Goal: Navigation & Orientation: Find specific page/section

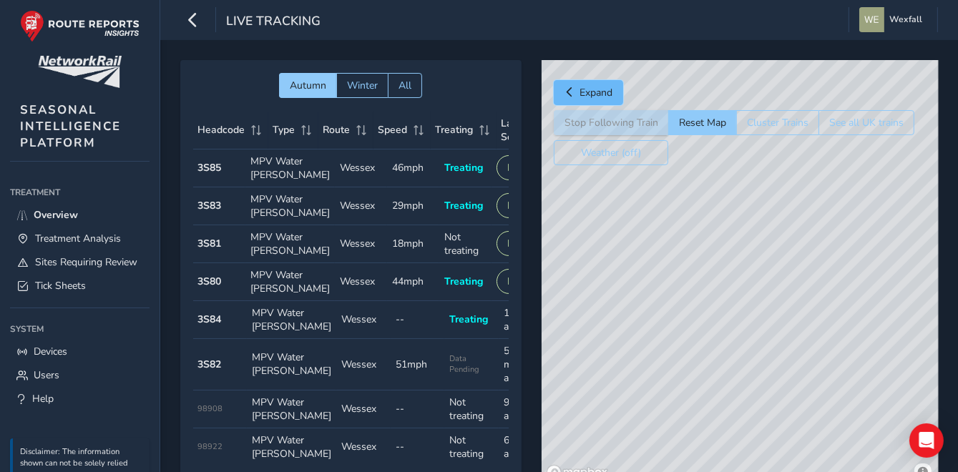
click at [562, 89] on button "Expand" at bounding box center [588, 92] width 69 height 25
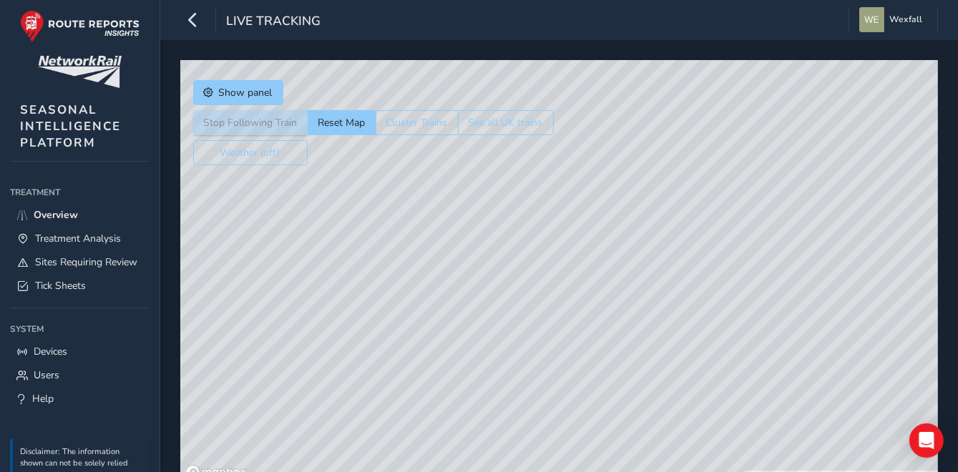
click at [387, 265] on div "© Mapbox © OpenStreetMap Improve this map" at bounding box center [558, 272] width 757 height 425
click at [192, 24] on icon "button" at bounding box center [192, 19] width 15 height 25
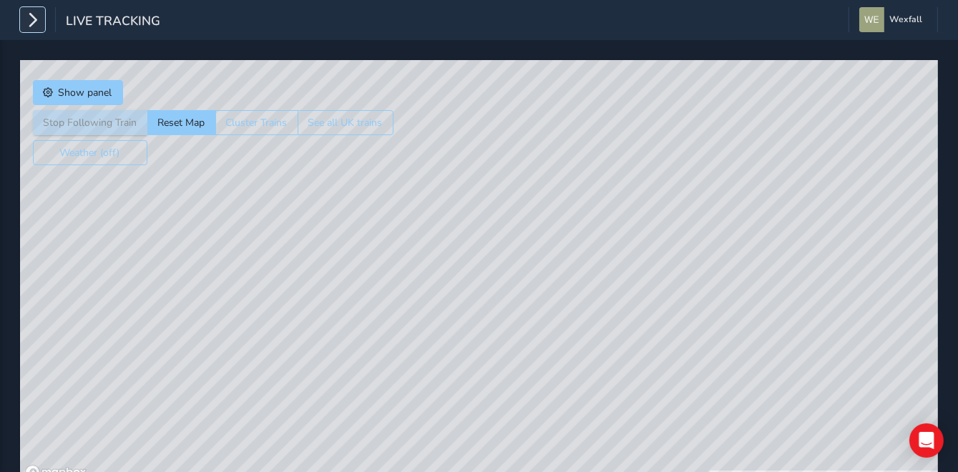
click at [37, 28] on icon "button" at bounding box center [32, 19] width 15 height 25
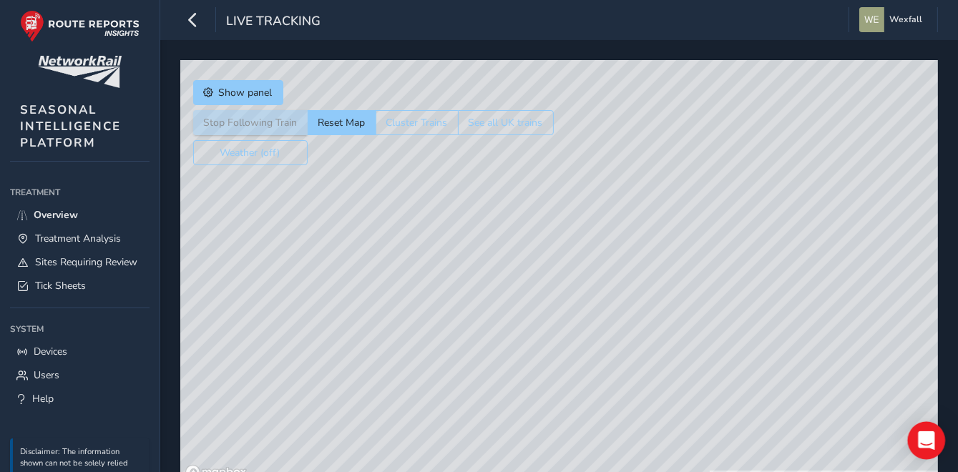
click at [928, 446] on icon "Open Intercom Messenger" at bounding box center [926, 440] width 16 height 19
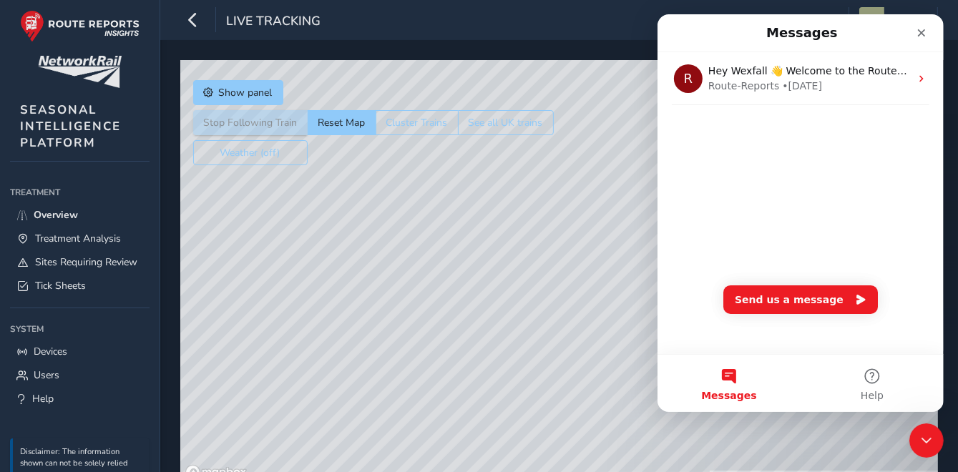
click at [517, 222] on div "© Mapbox © OpenStreetMap Improve this map © Maxar" at bounding box center [558, 272] width 757 height 425
click at [916, 31] on icon "Close" at bounding box center [920, 32] width 11 height 11
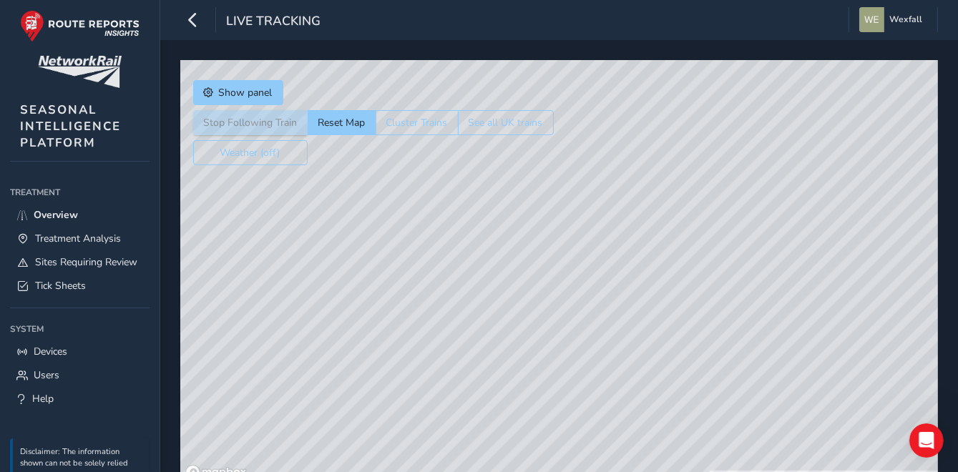
drag, startPoint x: 613, startPoint y: 273, endPoint x: 618, endPoint y: 461, distance: 187.5
click at [619, 464] on div "© Mapbox © OpenStreetMap Improve this map © Maxar" at bounding box center [558, 272] width 757 height 425
click at [240, 159] on button "Weather (off)" at bounding box center [250, 152] width 114 height 25
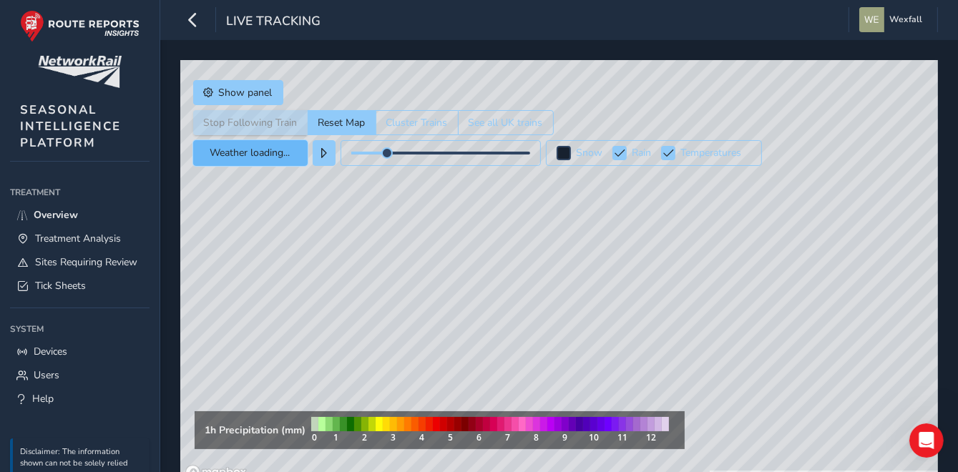
click at [238, 152] on button "Weather loading..." at bounding box center [250, 153] width 114 height 26
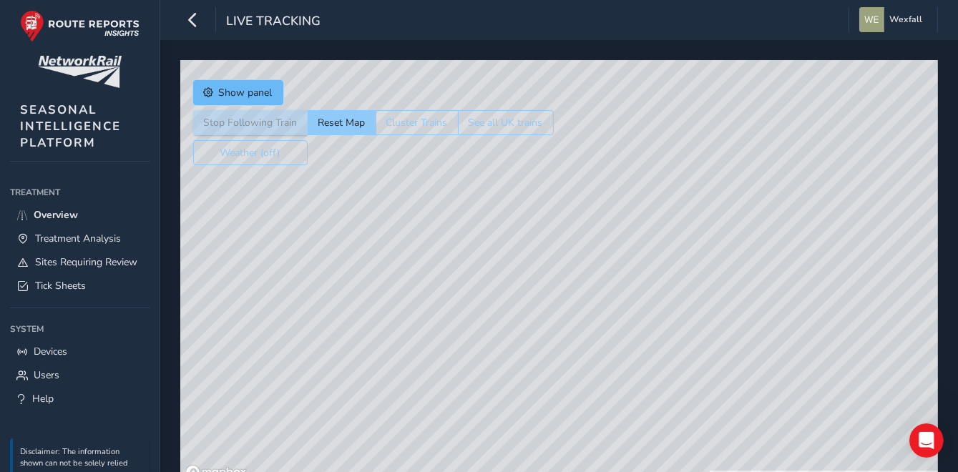
click at [239, 95] on span "Show panel" at bounding box center [246, 93] width 54 height 14
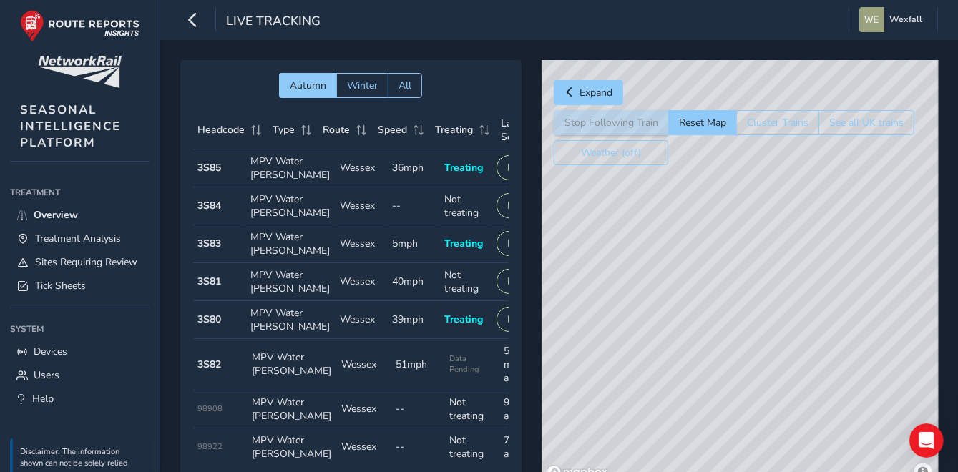
click at [213, 212] on strong "3S84" at bounding box center [210, 206] width 24 height 14
click at [496, 218] on button "Live" at bounding box center [515, 205] width 39 height 25
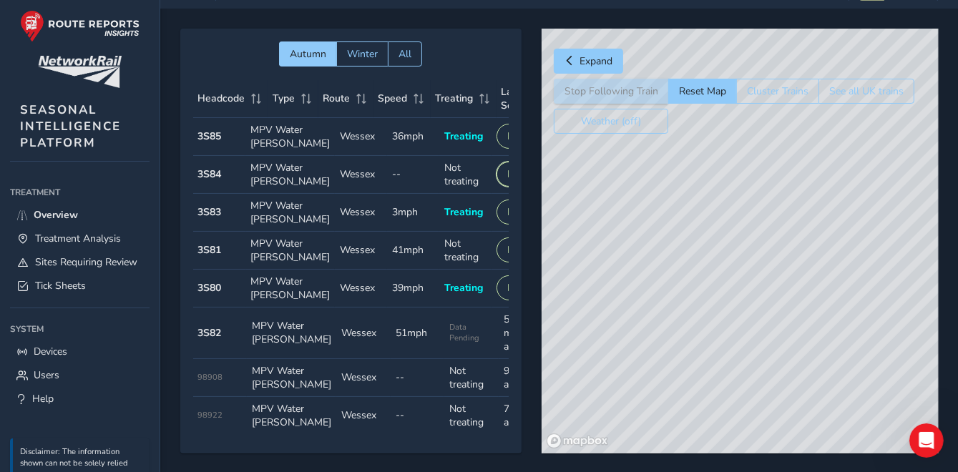
scroll to position [47, 0]
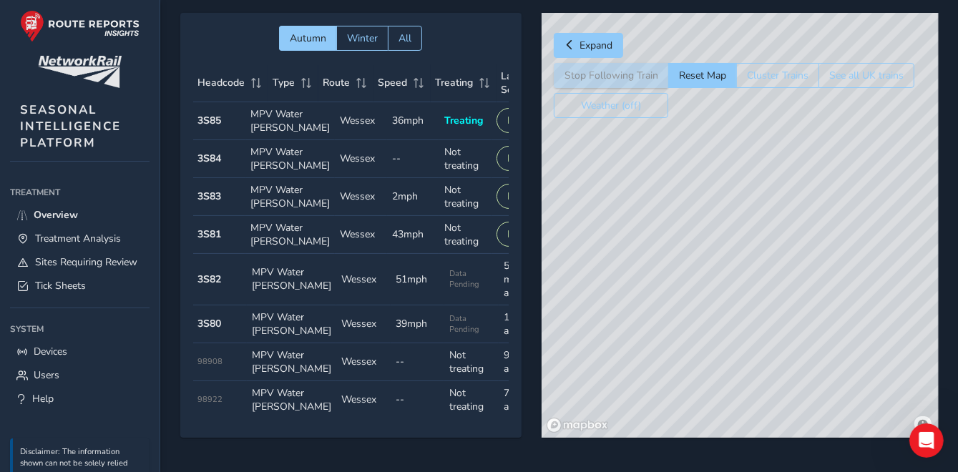
click at [581, 75] on div "Stop Following Train Reset Map Cluster Trains See all UK trains" at bounding box center [734, 75] width 360 height 25
drag, startPoint x: 777, startPoint y: 283, endPoint x: 619, endPoint y: 280, distance: 158.8
click at [619, 280] on div "© Mapbox © OpenStreetMap Improve this map" at bounding box center [739, 225] width 397 height 425
drag, startPoint x: 821, startPoint y: 291, endPoint x: 569, endPoint y: 270, distance: 252.7
click at [569, 270] on div "© Mapbox © OpenStreetMap Improve this map" at bounding box center [739, 225] width 397 height 425
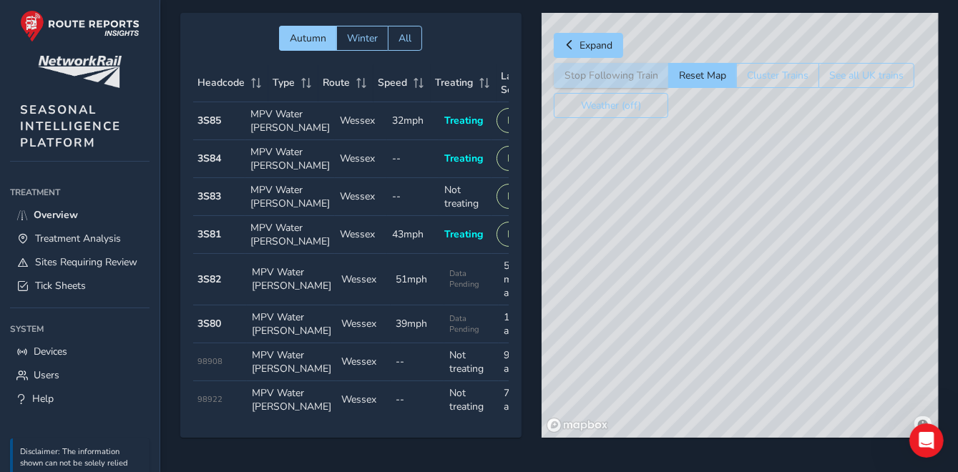
drag, startPoint x: 592, startPoint y: 205, endPoint x: 577, endPoint y: 180, distance: 29.8
click at [577, 180] on div "© Mapbox © OpenStreetMap Improve this map" at bounding box center [739, 225] width 397 height 425
click at [675, 246] on div "© Mapbox © OpenStreetMap Improve this map" at bounding box center [739, 225] width 397 height 425
drag, startPoint x: 715, startPoint y: 283, endPoint x: 807, endPoint y: 445, distance: 186.1
click at [803, 443] on div "Autumn Winter All Headcode Type Route Speed Treating Last Seen Follow Train Hea…" at bounding box center [558, 235] width 757 height 445
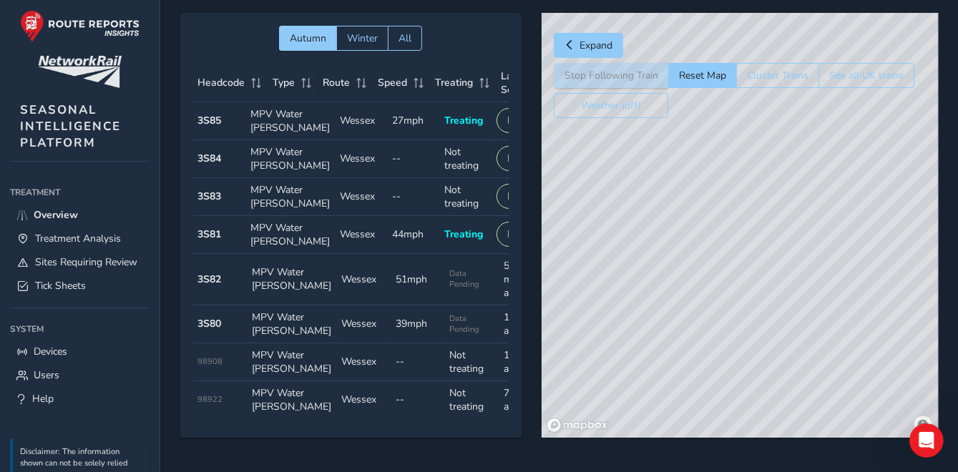
drag, startPoint x: 730, startPoint y: 279, endPoint x: 748, endPoint y: 413, distance: 135.0
click at [748, 413] on div "© Mapbox © OpenStreetMap Improve this map © Maxar" at bounding box center [739, 225] width 397 height 425
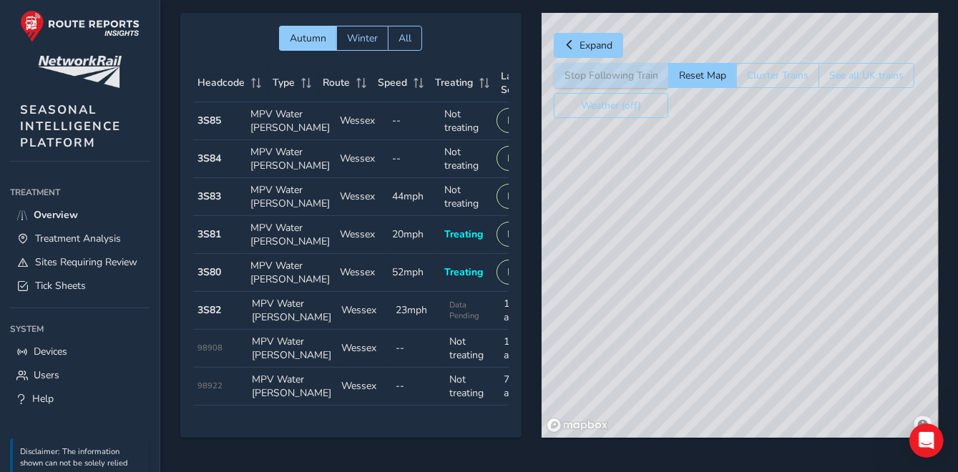
click at [530, 451] on div "Autumn Winter All Headcode Type Route Speed Treating Last Seen Follow Train Hea…" at bounding box center [558, 235] width 757 height 445
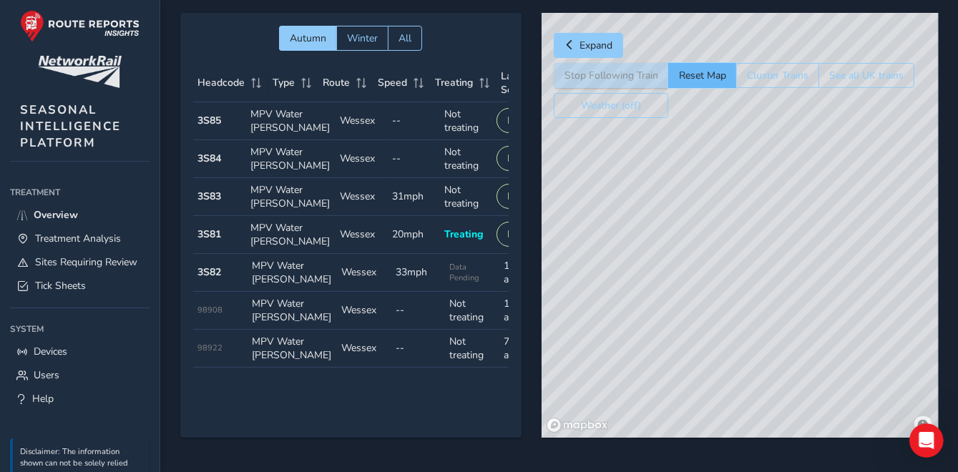
click at [702, 79] on button "Reset Map" at bounding box center [702, 75] width 68 height 25
click at [850, 207] on div "© Mapbox © OpenStreetMap Improve this map" at bounding box center [739, 225] width 397 height 425
click at [860, 77] on button "See all UK trains" at bounding box center [866, 75] width 96 height 25
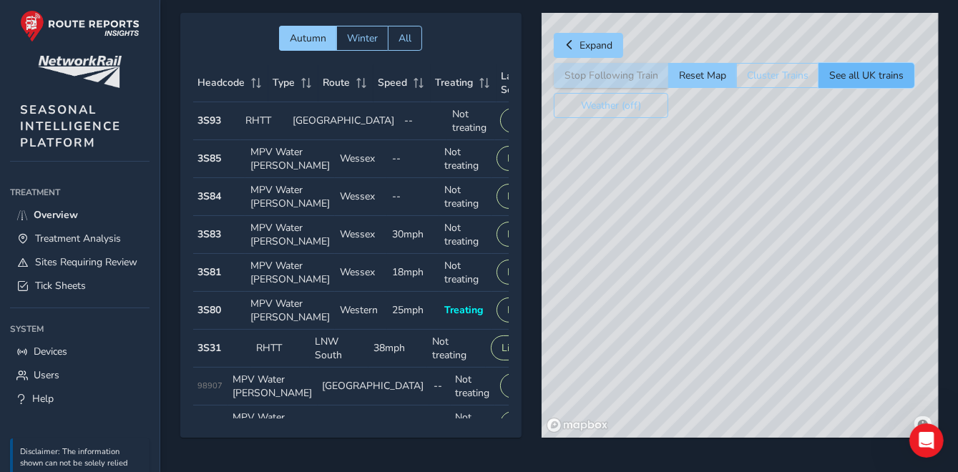
click at [858, 79] on button "See all UK trains" at bounding box center [866, 75] width 96 height 25
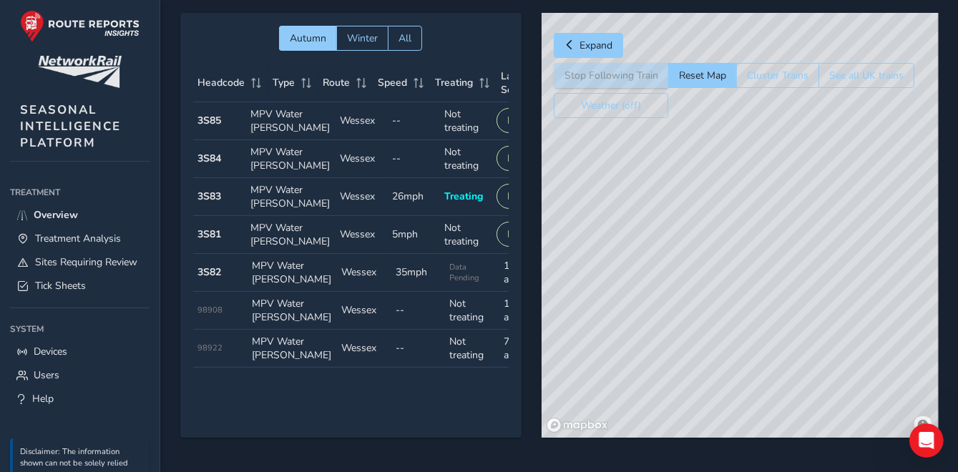
drag, startPoint x: 595, startPoint y: 268, endPoint x: 864, endPoint y: 362, distance: 284.8
click at [859, 362] on div "© Mapbox © OpenStreetMap Improve this map © Maxar" at bounding box center [739, 225] width 397 height 425
drag, startPoint x: 614, startPoint y: 252, endPoint x: 851, endPoint y: 320, distance: 247.2
click at [853, 328] on div "© Mapbox © OpenStreetMap Improve this map © Maxar" at bounding box center [739, 225] width 397 height 425
drag, startPoint x: 669, startPoint y: 276, endPoint x: 871, endPoint y: 296, distance: 202.7
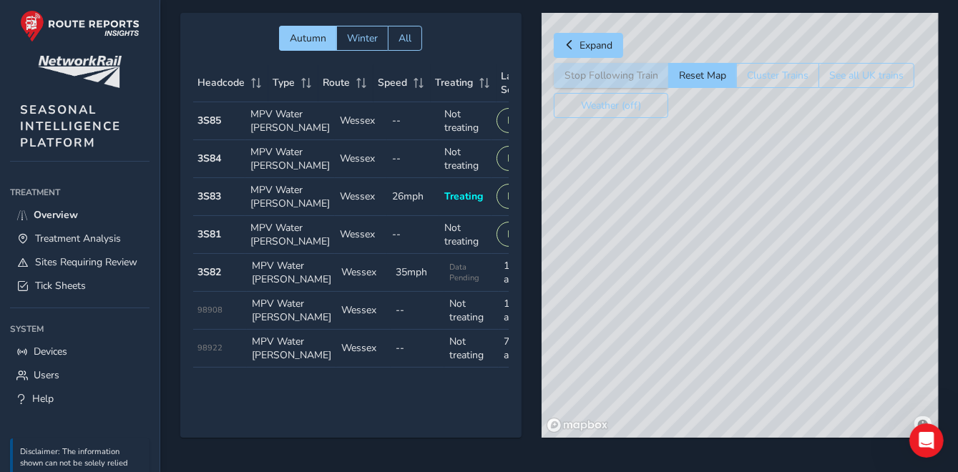
click at [871, 297] on div "© Mapbox © OpenStreetMap Improve this map © Maxar" at bounding box center [739, 225] width 397 height 425
drag, startPoint x: 679, startPoint y: 311, endPoint x: 707, endPoint y: 319, distance: 29.0
click at [707, 319] on div "© Mapbox © OpenStreetMap Improve this map © Maxar" at bounding box center [739, 225] width 397 height 425
click at [652, 292] on div "© Mapbox © OpenStreetMap Improve this map © Maxar" at bounding box center [739, 225] width 397 height 425
click at [755, 322] on div "© Mapbox © OpenStreetMap Improve this map © Maxar" at bounding box center [739, 225] width 397 height 425
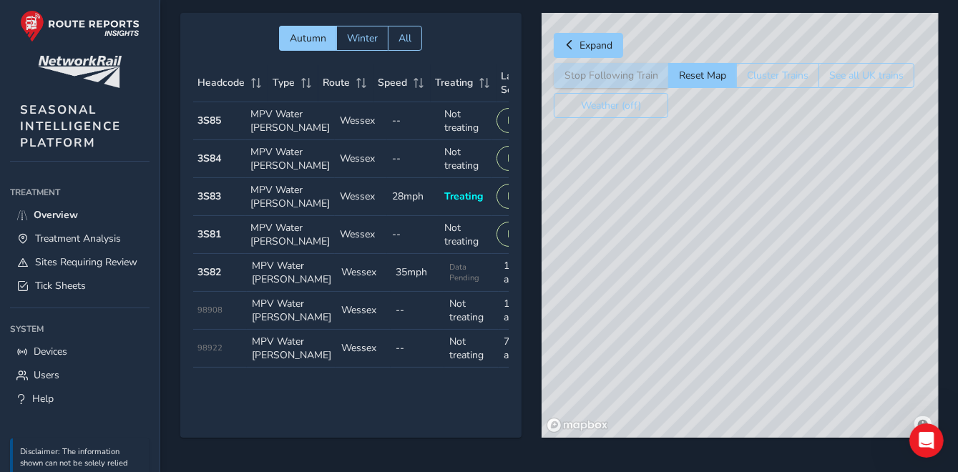
click at [747, 318] on div "© Mapbox © OpenStreetMap Improve this map © Maxar" at bounding box center [739, 225] width 397 height 425
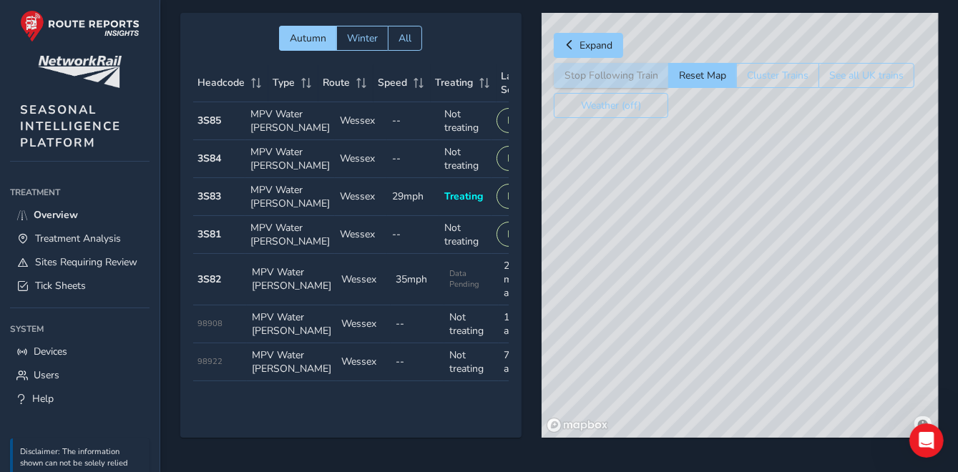
drag, startPoint x: 857, startPoint y: 332, endPoint x: 654, endPoint y: 180, distance: 253.3
click at [654, 180] on div "© Mapbox © OpenStreetMap Improve this map © Maxar" at bounding box center [739, 225] width 397 height 425
drag, startPoint x: 752, startPoint y: 288, endPoint x: 627, endPoint y: 210, distance: 146.9
click at [628, 210] on div "© Mapbox © OpenStreetMap Improve this map © Maxar" at bounding box center [739, 225] width 397 height 425
drag, startPoint x: 727, startPoint y: 296, endPoint x: 635, endPoint y: 220, distance: 119.4
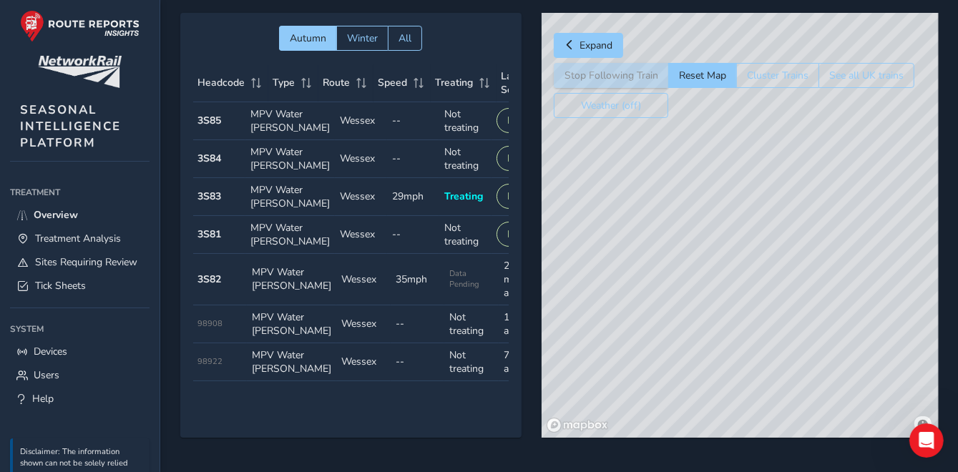
click at [637, 220] on div "© Mapbox © OpenStreetMap Improve this map © Maxar" at bounding box center [739, 225] width 397 height 425
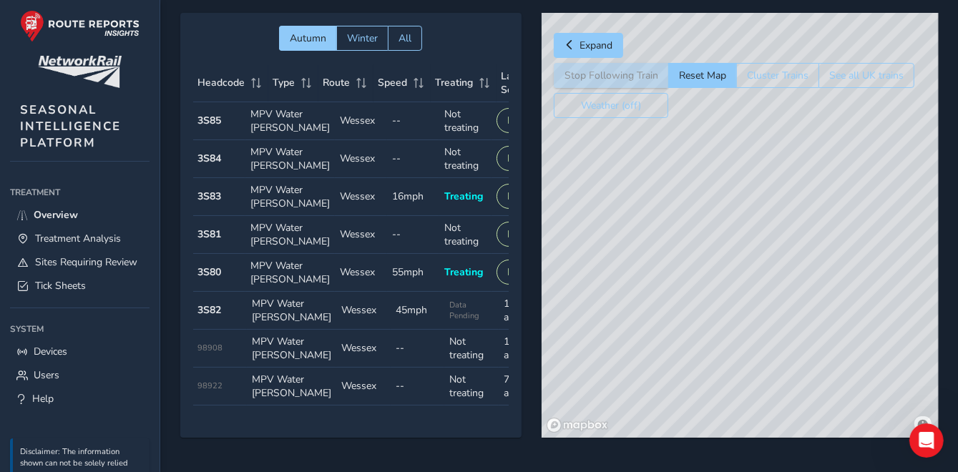
click at [722, 225] on div "© Mapbox © OpenStreetMap Improve this map" at bounding box center [739, 225] width 397 height 425
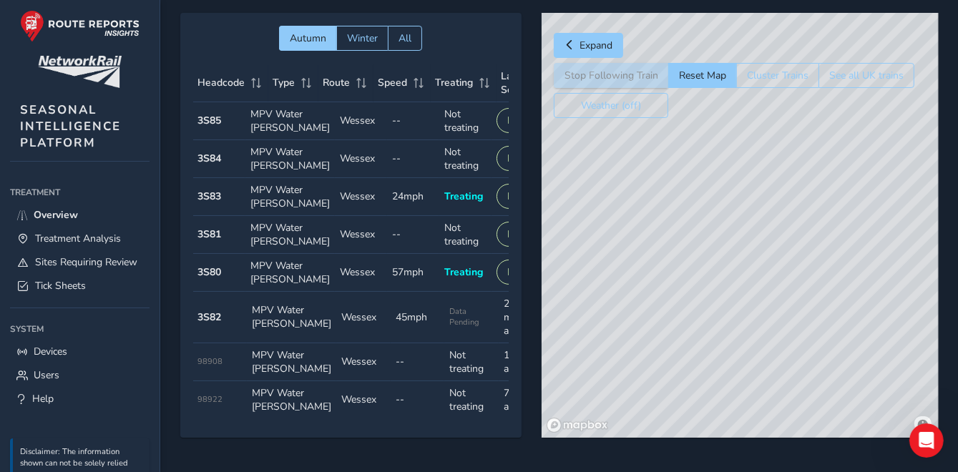
drag, startPoint x: 644, startPoint y: 252, endPoint x: 642, endPoint y: 289, distance: 37.2
click at [642, 289] on div "© Mapbox © OpenStreetMap Improve this map © Maxar" at bounding box center [739, 225] width 397 height 425
drag, startPoint x: 626, startPoint y: 217, endPoint x: 878, endPoint y: 496, distance: 375.2
click at [878, 425] on html "Live Tracking Wexfall Colour Scheme: Dark Dim Light Logout Autumn Winter All He…" at bounding box center [479, 189] width 958 height 472
drag, startPoint x: 755, startPoint y: 51, endPoint x: 747, endPoint y: 63, distance: 14.5
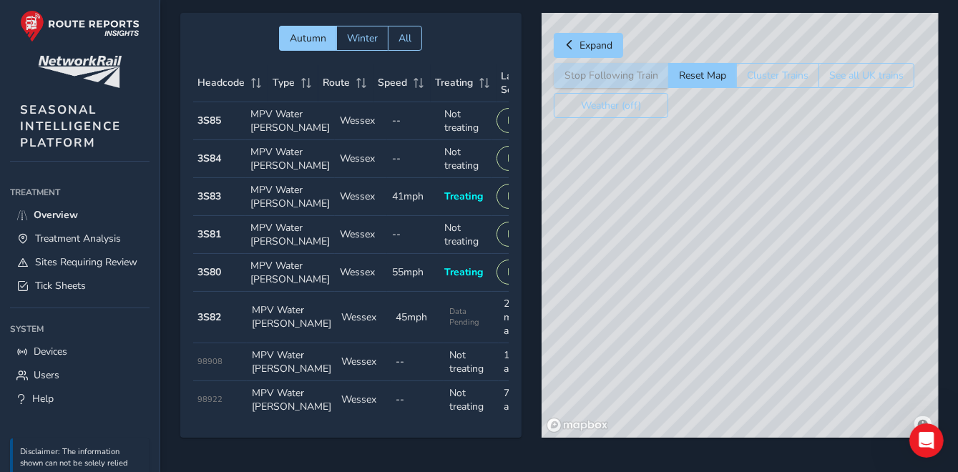
click at [752, 56] on div "Expand" at bounding box center [734, 45] width 360 height 25
drag, startPoint x: 700, startPoint y: 103, endPoint x: 687, endPoint y: 228, distance: 125.9
click at [681, 242] on div "Expand Stop Following Train Reset Map Cluster Trains See all UK trains Weather …" at bounding box center [739, 225] width 396 height 425
drag, startPoint x: 687, startPoint y: 190, endPoint x: 632, endPoint y: 496, distance: 310.2
click at [632, 425] on html "Live Tracking Wexfall Colour Scheme: Dark Dim Light Logout Autumn Winter All He…" at bounding box center [479, 189] width 958 height 472
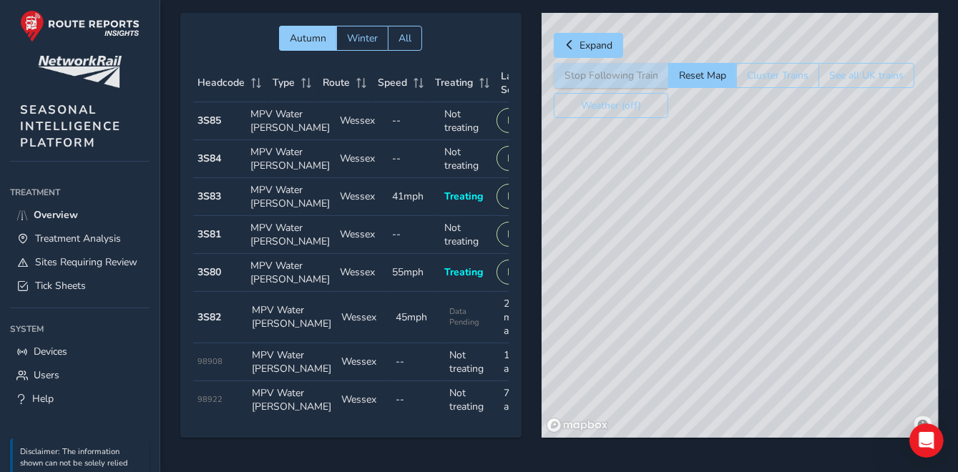
drag, startPoint x: 659, startPoint y: 401, endPoint x: 499, endPoint y: 210, distance: 248.7
click at [505, 230] on div "Autumn Winter All Headcode Type Route Speed Treating Last Seen Follow Train Hea…" at bounding box center [558, 235] width 757 height 445
drag, startPoint x: 581, startPoint y: 309, endPoint x: 480, endPoint y: 27, distance: 299.3
click at [480, 28] on div "Autumn Winter All Headcode Type Route Speed Treating Last Seen Follow Train Hea…" at bounding box center [558, 235] width 757 height 445
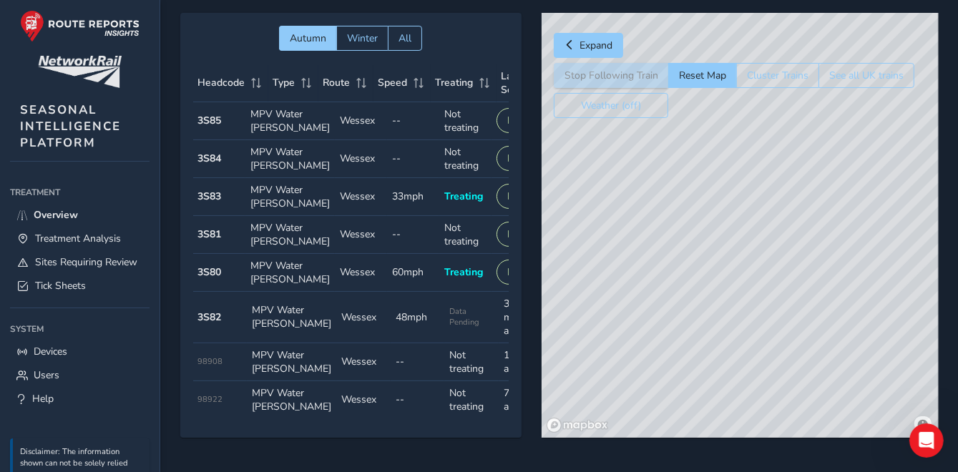
drag, startPoint x: 637, startPoint y: 193, endPoint x: 795, endPoint y: 340, distance: 215.6
click at [795, 340] on div "© Mapbox © OpenStreetMap Improve this map © Maxar" at bounding box center [739, 225] width 397 height 425
click at [608, 250] on div "© Mapbox © OpenStreetMap Improve this map © Maxar" at bounding box center [739, 225] width 397 height 425
drag, startPoint x: 612, startPoint y: 197, endPoint x: 905, endPoint y: 447, distance: 385.0
click at [905, 447] on div "Autumn Winter All Headcode Type Route Speed Treating Last Seen Follow Train Hea…" at bounding box center [558, 235] width 757 height 445
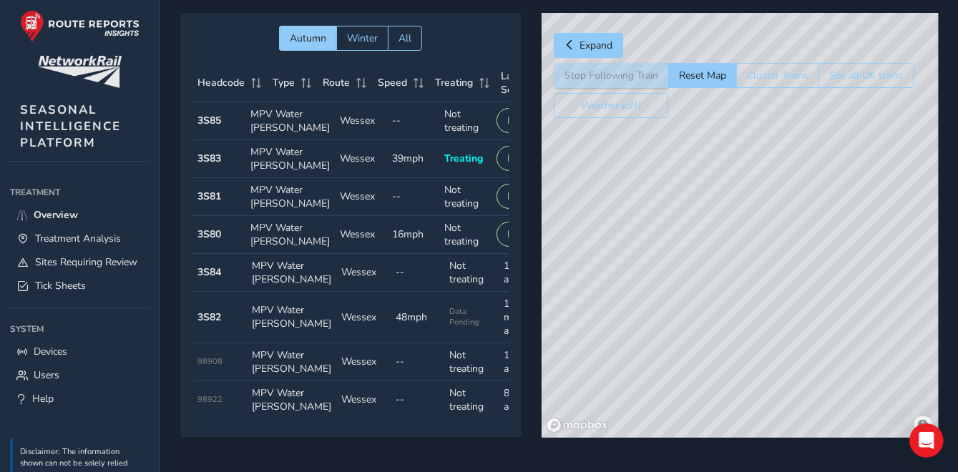
drag, startPoint x: 676, startPoint y: 335, endPoint x: 1009, endPoint y: 447, distance: 350.8
click at [957, 425] on html "Live Tracking Wexfall Colour Scheme: Dark Dim Light Logout Autumn Winter All He…" at bounding box center [479, 189] width 958 height 472
drag, startPoint x: 913, startPoint y: 338, endPoint x: 976, endPoint y: 348, distance: 63.7
click at [957, 348] on html "Live Tracking Wexfall Colour Scheme: Dark Dim Light Logout Autumn Winter All He…" at bounding box center [479, 189] width 958 height 472
drag, startPoint x: 686, startPoint y: 303, endPoint x: 912, endPoint y: 331, distance: 227.8
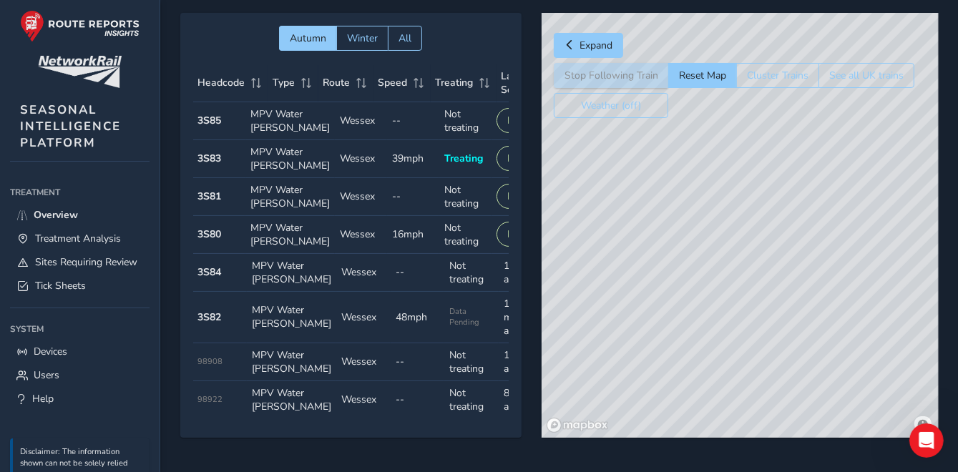
click at [911, 331] on div "© Mapbox © OpenStreetMap Improve this map © Maxar" at bounding box center [739, 225] width 397 height 425
drag, startPoint x: 612, startPoint y: 279, endPoint x: 795, endPoint y: 308, distance: 184.6
click at [793, 308] on div "© Mapbox © OpenStreetMap Improve this map © Maxar" at bounding box center [739, 225] width 397 height 425
drag, startPoint x: 794, startPoint y: 304, endPoint x: 858, endPoint y: 315, distance: 65.3
click at [858, 315] on div "© Mapbox © OpenStreetMap Improve this map © Maxar" at bounding box center [739, 225] width 397 height 425
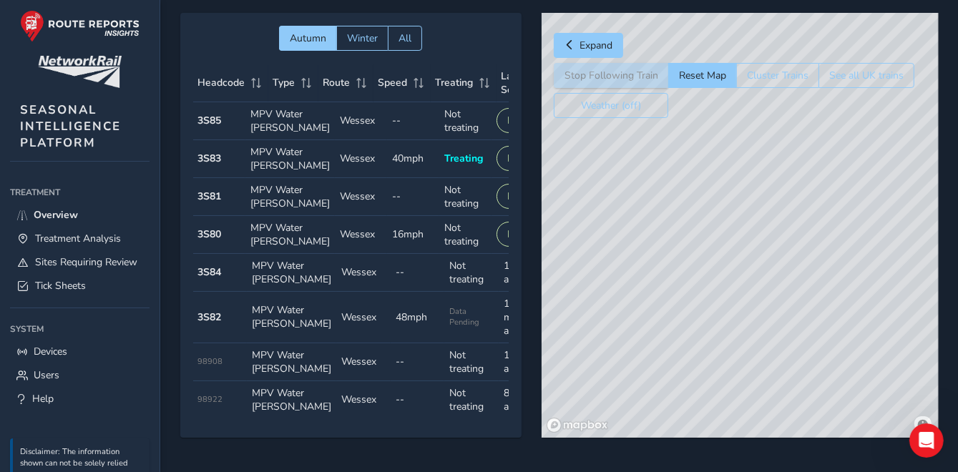
drag, startPoint x: 765, startPoint y: 338, endPoint x: 787, endPoint y: 224, distance: 115.9
click at [787, 224] on div "© Mapbox © OpenStreetMap Improve this map" at bounding box center [739, 225] width 397 height 425
drag, startPoint x: 779, startPoint y: 338, endPoint x: 769, endPoint y: 119, distance: 219.8
click at [769, 119] on div "© Mapbox © OpenStreetMap Improve this map" at bounding box center [739, 225] width 397 height 425
drag, startPoint x: 758, startPoint y: 265, endPoint x: 787, endPoint y: 145, distance: 122.8
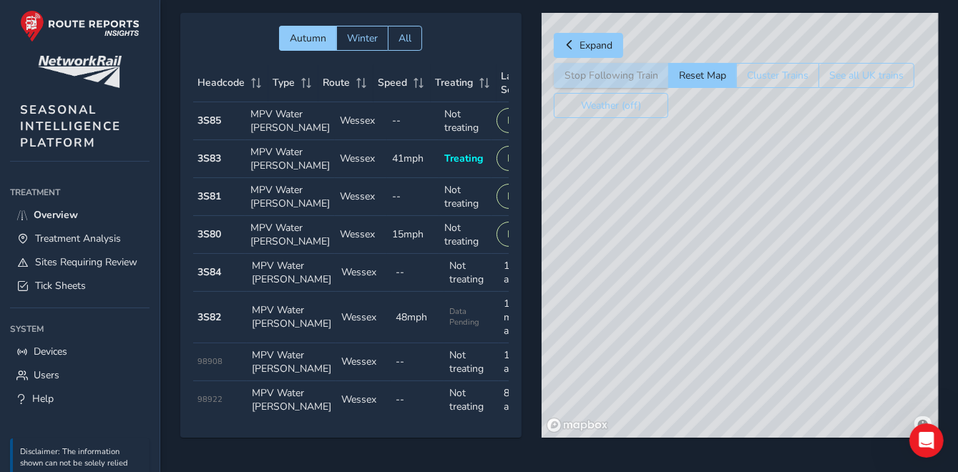
click at [795, 131] on div "© Mapbox © OpenStreetMap Improve this map" at bounding box center [739, 225] width 397 height 425
drag, startPoint x: 755, startPoint y: 248, endPoint x: 767, endPoint y: 148, distance: 100.8
click at [767, 148] on div "© Mapbox © OpenStreetMap Improve this map" at bounding box center [739, 225] width 397 height 425
drag, startPoint x: 769, startPoint y: 264, endPoint x: 763, endPoint y: 90, distance: 173.9
click at [763, 90] on div "Expand Stop Following Train Reset Map Cluster Trains See all UK trains Weather …" at bounding box center [739, 225] width 396 height 425
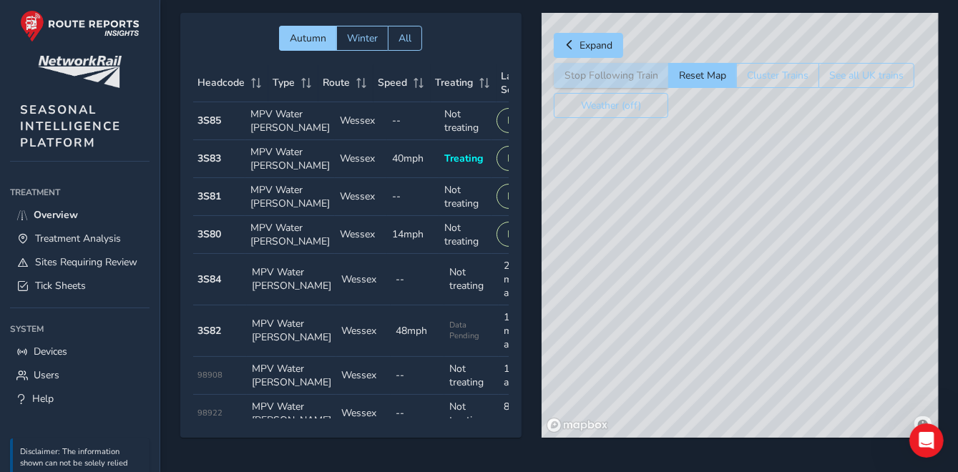
drag, startPoint x: 770, startPoint y: 153, endPoint x: 669, endPoint y: 357, distance: 227.4
click at [669, 356] on div "© Mapbox © OpenStreetMap Improve this map" at bounding box center [739, 225] width 397 height 425
drag, startPoint x: 695, startPoint y: 228, endPoint x: 648, endPoint y: 458, distance: 234.4
click at [648, 458] on div "Autumn Winter All Headcode Type Route Speed Treating Last Seen Follow Train Hea…" at bounding box center [559, 235] width 798 height 485
drag, startPoint x: 728, startPoint y: 245, endPoint x: 656, endPoint y: 418, distance: 186.9
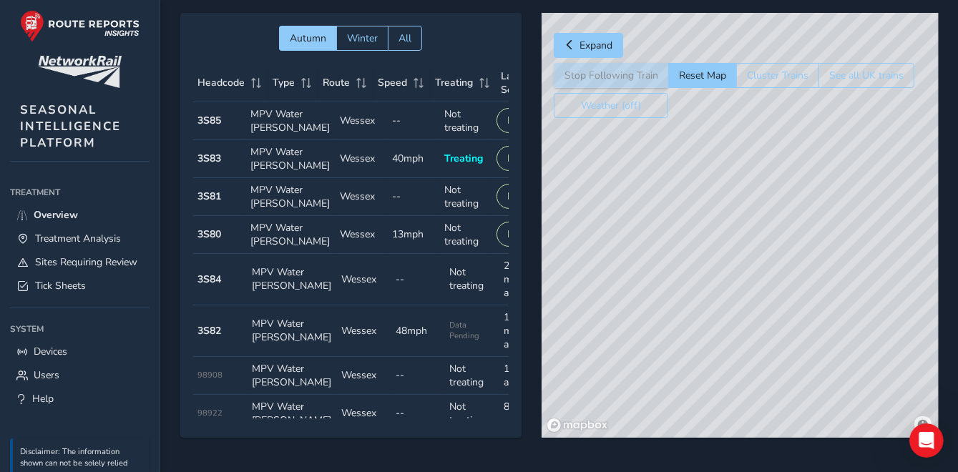
click at [656, 418] on div "© Mapbox © OpenStreetMap Improve this map" at bounding box center [739, 225] width 397 height 425
drag, startPoint x: 695, startPoint y: 429, endPoint x: 663, endPoint y: 496, distance: 73.9
click at [663, 425] on html "Live Tracking Wexfall Colour Scheme: Dark Dim Light Logout Autumn Winter All He…" at bounding box center [479, 189] width 958 height 472
drag, startPoint x: 738, startPoint y: 299, endPoint x: 662, endPoint y: 496, distance: 211.1
click at [662, 425] on html "Live Tracking Wexfall Colour Scheme: Dark Dim Light Logout Autumn Winter All He…" at bounding box center [479, 189] width 958 height 472
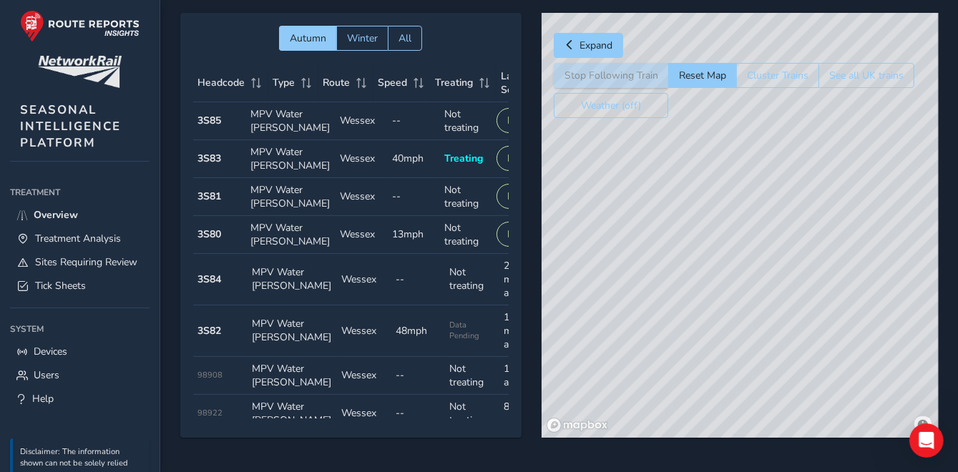
drag, startPoint x: 779, startPoint y: 217, endPoint x: 649, endPoint y: 496, distance: 307.5
click at [649, 425] on html "Live Tracking Wexfall Colour Scheme: Dark Dim Light Logout Autumn Winter All He…" at bounding box center [479, 189] width 958 height 472
drag, startPoint x: 683, startPoint y: 409, endPoint x: 682, endPoint y: 418, distance: 8.6
click at [682, 418] on div "© Mapbox © OpenStreetMap Improve this map © Maxar" at bounding box center [739, 225] width 397 height 425
click at [664, 391] on div "© Mapbox © OpenStreetMap Improve this map © Maxar" at bounding box center [739, 225] width 397 height 425
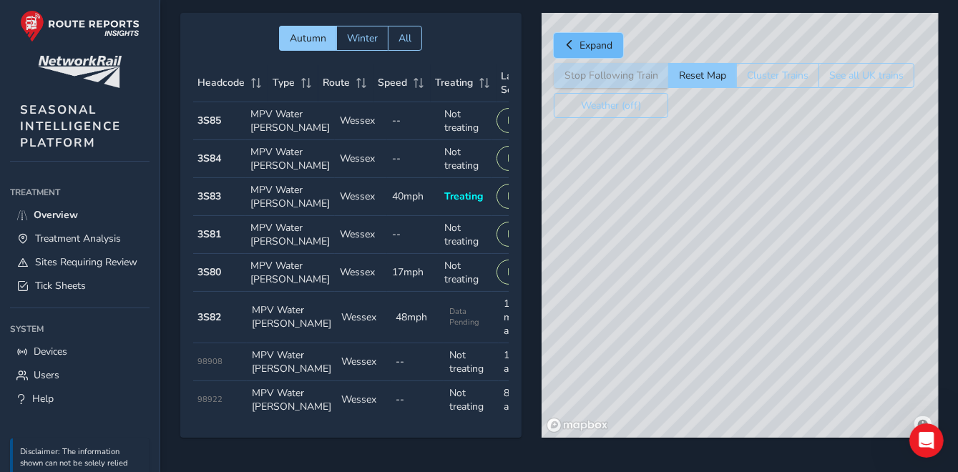
click at [587, 42] on span "Expand" at bounding box center [595, 46] width 33 height 14
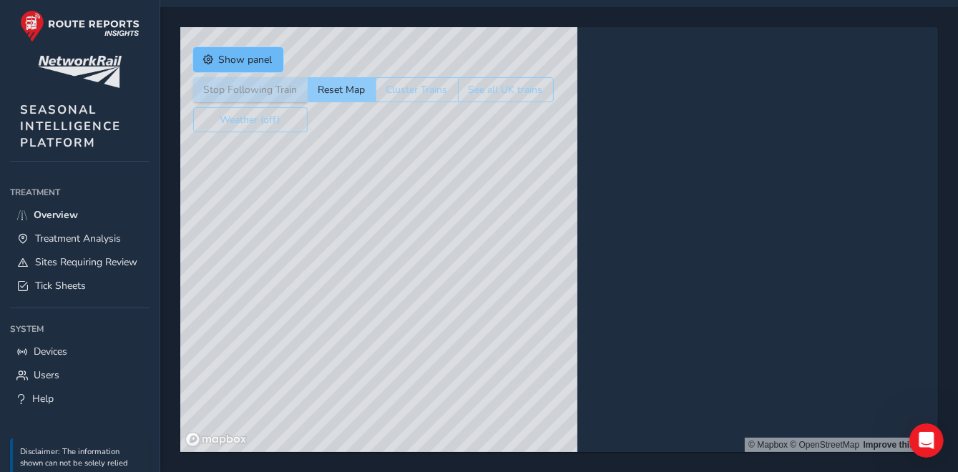
scroll to position [32, 0]
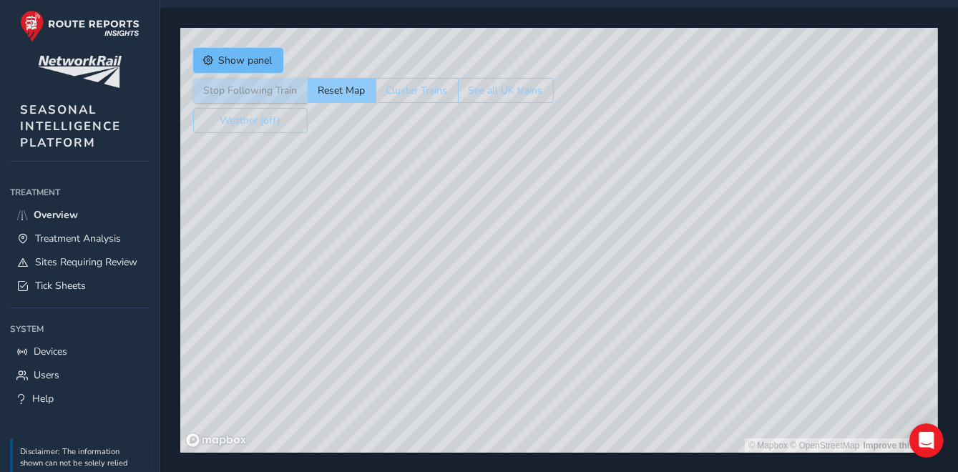
click at [244, 62] on span "Show panel" at bounding box center [246, 61] width 54 height 14
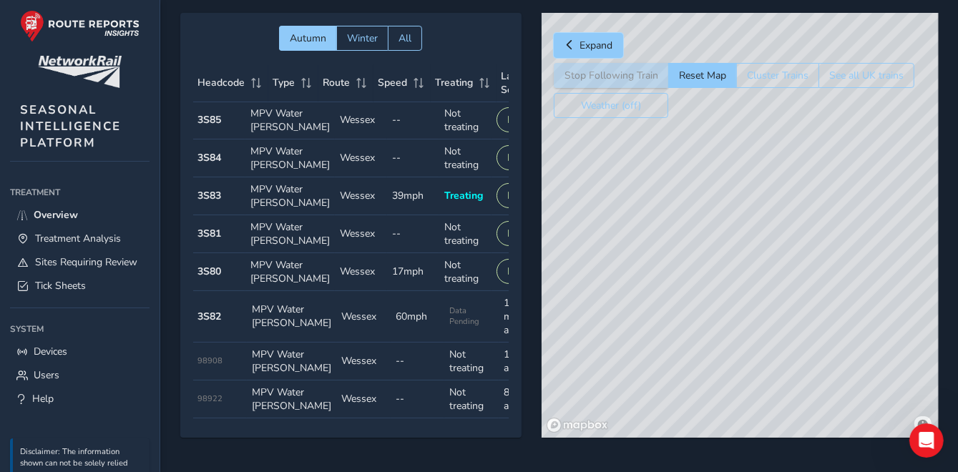
scroll to position [0, 0]
click at [461, 441] on div "Autumn Winter All Headcode Type Route Speed Treating Last Seen Follow Train Hea…" at bounding box center [558, 235] width 757 height 445
drag, startPoint x: 709, startPoint y: 211, endPoint x: 682, endPoint y: 397, distance: 187.8
click at [682, 397] on div "© Mapbox © OpenStreetMap Improve this map" at bounding box center [739, 225] width 397 height 425
drag, startPoint x: 723, startPoint y: 349, endPoint x: 694, endPoint y: 473, distance: 127.9
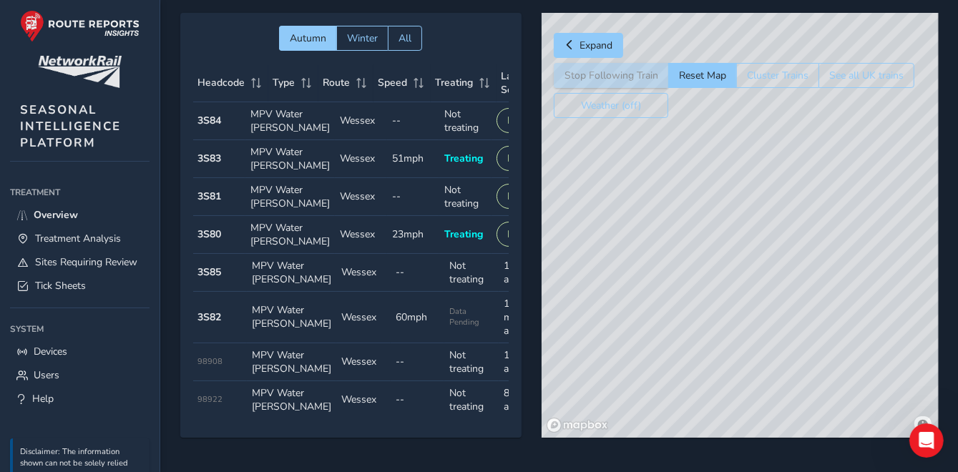
click at [694, 425] on html "Live Tracking Wexfall Colour Scheme: Dark Dim Light Logout Autumn Winter All He…" at bounding box center [479, 189] width 958 height 472
click at [735, 277] on div "© Mapbox © OpenStreetMap Improve this map © Maxar" at bounding box center [739, 225] width 397 height 425
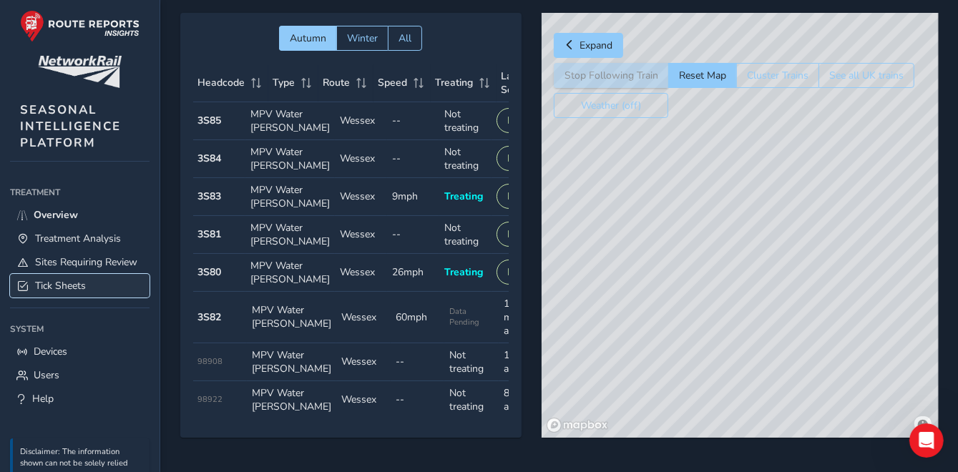
click at [52, 293] on span "Tick Sheets" at bounding box center [60, 286] width 51 height 14
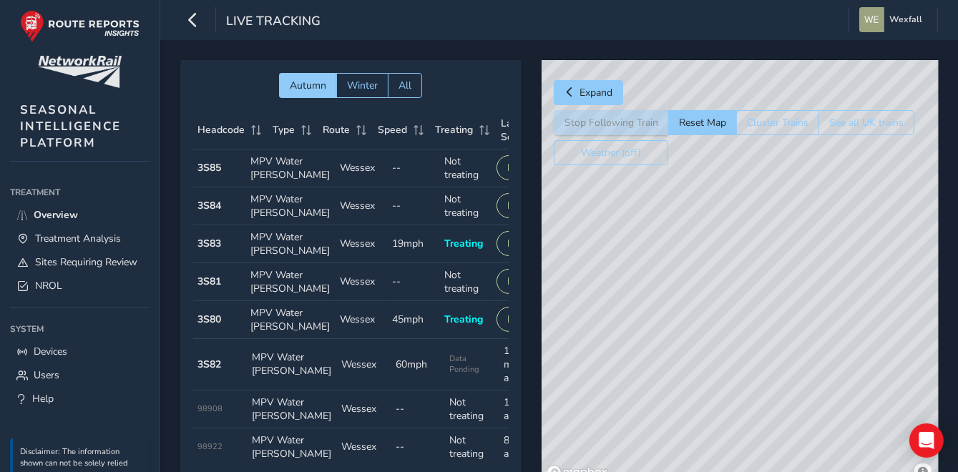
drag, startPoint x: 724, startPoint y: 285, endPoint x: 682, endPoint y: 496, distance: 215.0
click at [682, 471] on html "Live Tracking Wexfall Colour Scheme: Dark Dim Light Logout Autumn Winter All He…" at bounding box center [479, 236] width 958 height 472
drag, startPoint x: 768, startPoint y: 256, endPoint x: 785, endPoint y: 442, distance: 186.8
click at [786, 442] on div "© Mapbox © OpenStreetMap Improve this map" at bounding box center [739, 272] width 397 height 425
drag, startPoint x: 784, startPoint y: 272, endPoint x: 727, endPoint y: 438, distance: 176.2
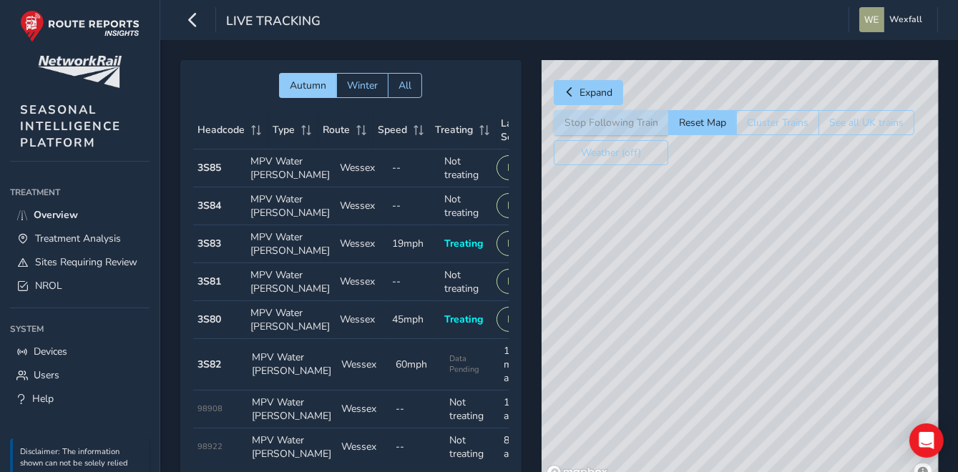
click at [717, 471] on html "Live Tracking Wexfall Colour Scheme: Dark Dim Light Logout Autumn Winter All He…" at bounding box center [479, 236] width 958 height 472
drag, startPoint x: 708, startPoint y: 247, endPoint x: 609, endPoint y: 496, distance: 267.4
click at [609, 471] on html "Live Tracking Wexfall Colour Scheme: Dark Dim Light Logout Autumn Winter All He…" at bounding box center [479, 236] width 958 height 472
drag, startPoint x: 670, startPoint y: 398, endPoint x: 653, endPoint y: 355, distance: 46.2
click at [653, 355] on div "© Mapbox © OpenStreetMap Improve this map" at bounding box center [739, 272] width 397 height 425
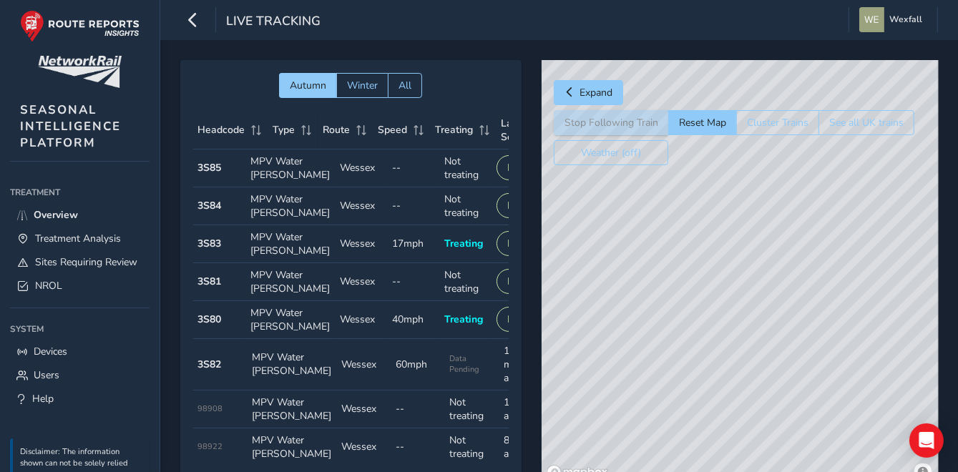
drag, startPoint x: 649, startPoint y: 436, endPoint x: 621, endPoint y: 295, distance: 143.8
click at [621, 296] on div "© Mapbox © OpenStreetMap Improve this map" at bounding box center [739, 272] width 397 height 425
drag, startPoint x: 725, startPoint y: 366, endPoint x: 708, endPoint y: 353, distance: 20.9
click at [708, 353] on div "© Mapbox © OpenStreetMap Improve this map" at bounding box center [739, 272] width 397 height 425
drag, startPoint x: 531, startPoint y: 421, endPoint x: 414, endPoint y: 443, distance: 118.8
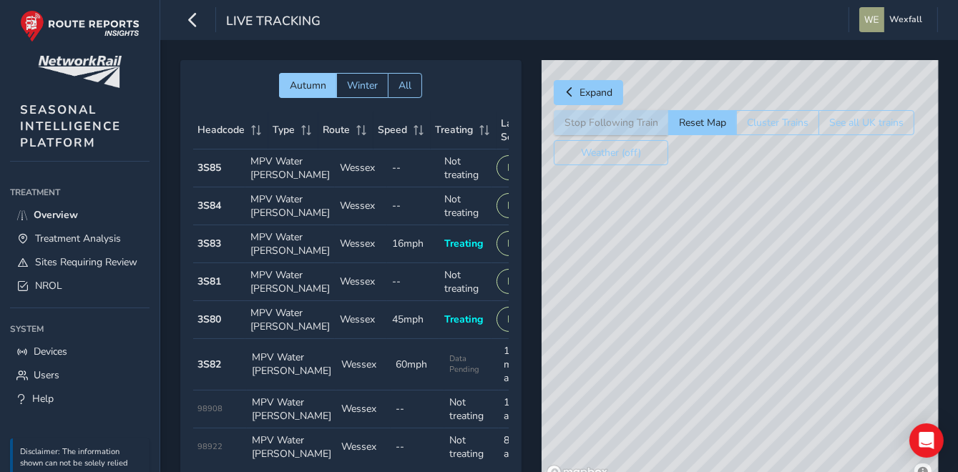
click at [418, 443] on div "Autumn Winter All Headcode Type Route Speed Treating Last Seen Follow Train Hea…" at bounding box center [558, 282] width 757 height 445
drag, startPoint x: 581, startPoint y: 413, endPoint x: 508, endPoint y: 454, distance: 83.9
click at [501, 454] on div "Autumn Winter All Headcode Type Route Speed Treating Last Seen Follow Train Hea…" at bounding box center [558, 282] width 757 height 445
drag, startPoint x: 732, startPoint y: 335, endPoint x: 709, endPoint y: 448, distance: 115.4
click at [709, 448] on div "© Mapbox © OpenStreetMap Improve this map" at bounding box center [739, 272] width 397 height 425
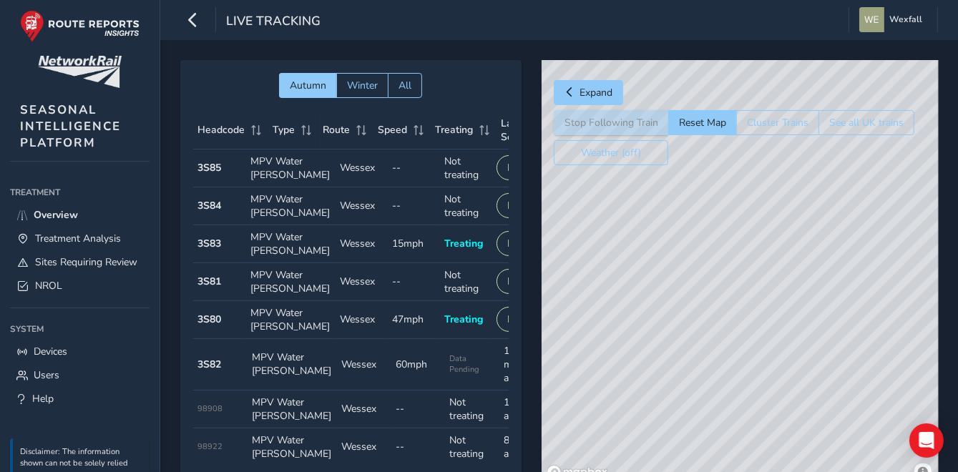
drag, startPoint x: 733, startPoint y: 383, endPoint x: 744, endPoint y: 496, distance: 112.8
click at [744, 471] on html "Live Tracking Wexfall Colour Scheme: Dark Dim Light Logout Autumn Winter All He…" at bounding box center [479, 236] width 958 height 472
drag, startPoint x: 731, startPoint y: 346, endPoint x: 768, endPoint y: 496, distance: 154.0
click at [768, 471] on html "Live Tracking Wexfall Colour Scheme: Dark Dim Light Logout Autumn Winter All He…" at bounding box center [479, 236] width 958 height 472
drag, startPoint x: 724, startPoint y: 298, endPoint x: 710, endPoint y: 464, distance: 166.6
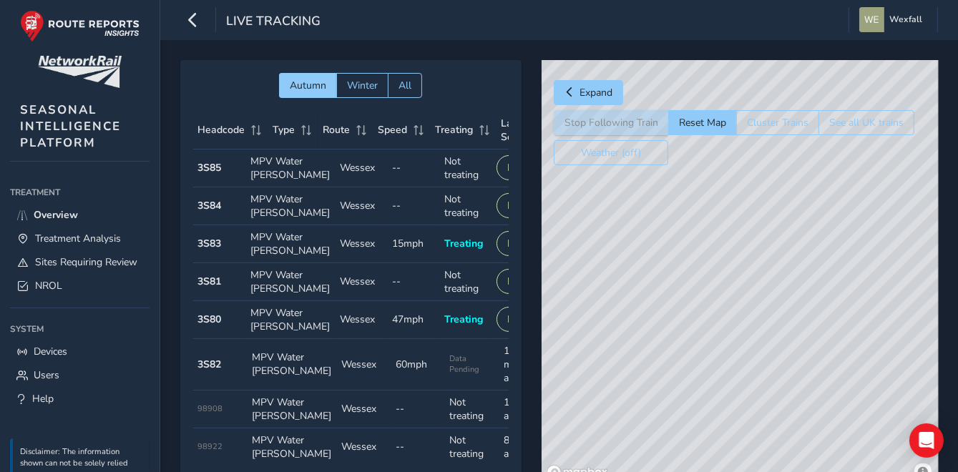
click at [715, 468] on div "© Mapbox © OpenStreetMap Improve this map" at bounding box center [739, 272] width 397 height 425
drag, startPoint x: 717, startPoint y: 368, endPoint x: 704, endPoint y: 423, distance: 56.6
click at [698, 457] on div "© Mapbox © OpenStreetMap Improve this map © Maxar" at bounding box center [739, 272] width 397 height 425
click at [844, 281] on div "© Mapbox © OpenStreetMap Improve this map © Maxar" at bounding box center [739, 272] width 397 height 425
drag, startPoint x: 667, startPoint y: 340, endPoint x: 775, endPoint y: 471, distance: 170.7
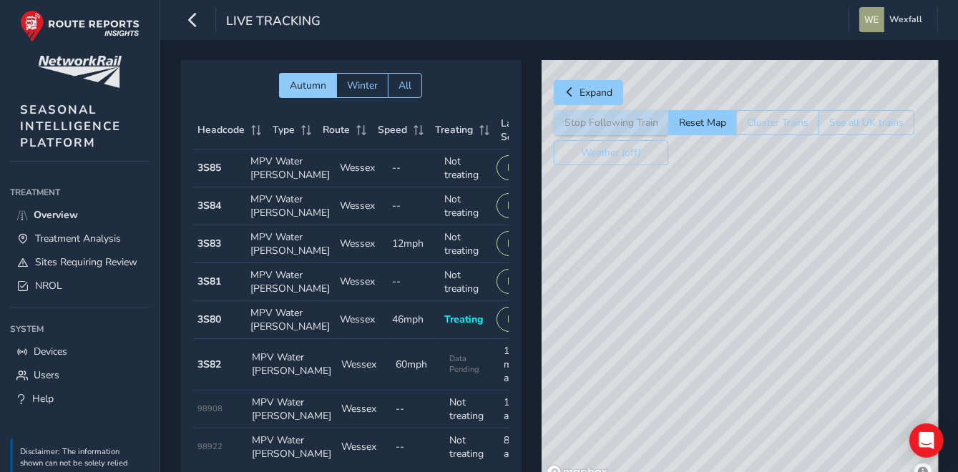
click at [775, 471] on html "Live Tracking Wexfall Colour Scheme: Dark Dim Light Logout Autumn Winter All He…" at bounding box center [479, 236] width 958 height 472
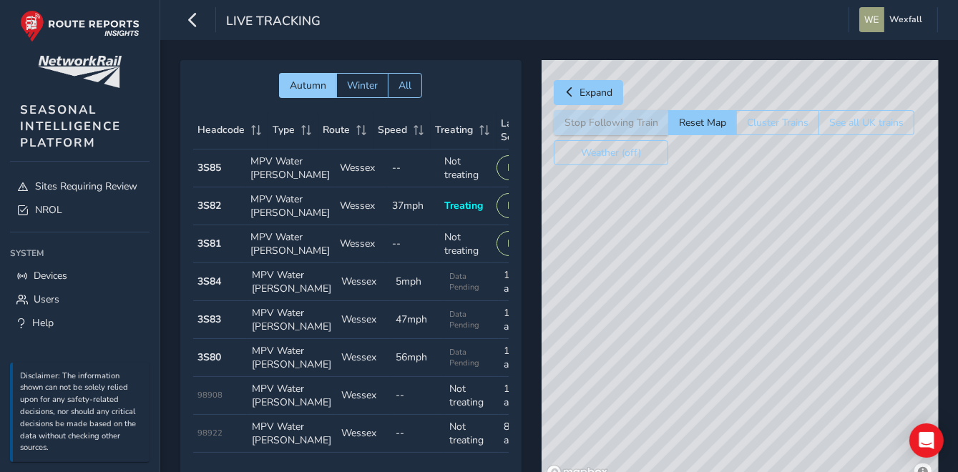
drag, startPoint x: 740, startPoint y: 293, endPoint x: 544, endPoint y: 496, distance: 281.7
click at [544, 471] on html "Live Tracking Wexfall Colour Scheme: Dark Dim Light Logout Autumn Winter All He…" at bounding box center [479, 236] width 958 height 472
drag, startPoint x: 808, startPoint y: 311, endPoint x: 511, endPoint y: 216, distance: 312.4
click at [511, 216] on div "Autumn Winter All Headcode Type Route Speed Treating Last Seen Follow Train Hea…" at bounding box center [558, 282] width 757 height 445
drag, startPoint x: 665, startPoint y: 388, endPoint x: 791, endPoint y: 150, distance: 269.4
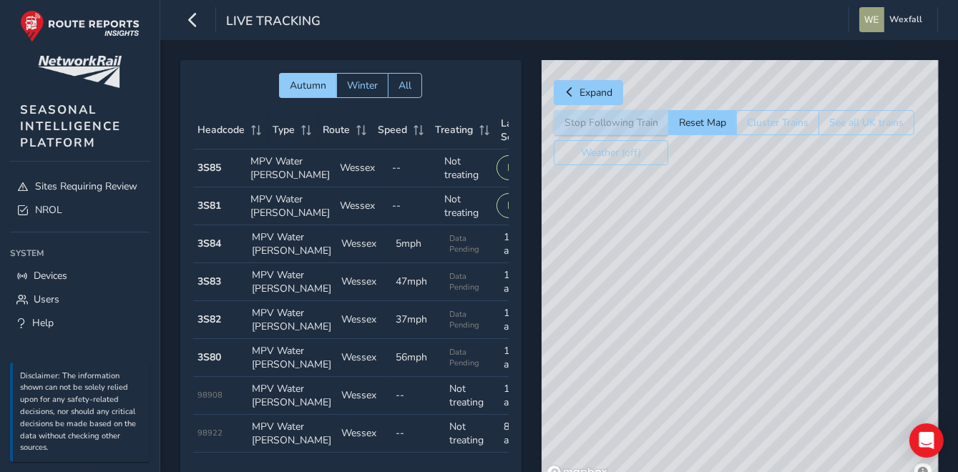
click at [791, 150] on div "Expand Stop Following Train Reset Map Cluster Trains See all UK trains Weather …" at bounding box center [739, 272] width 396 height 425
click at [669, 217] on div "© Mapbox © OpenStreetMap Improve this map" at bounding box center [739, 272] width 397 height 425
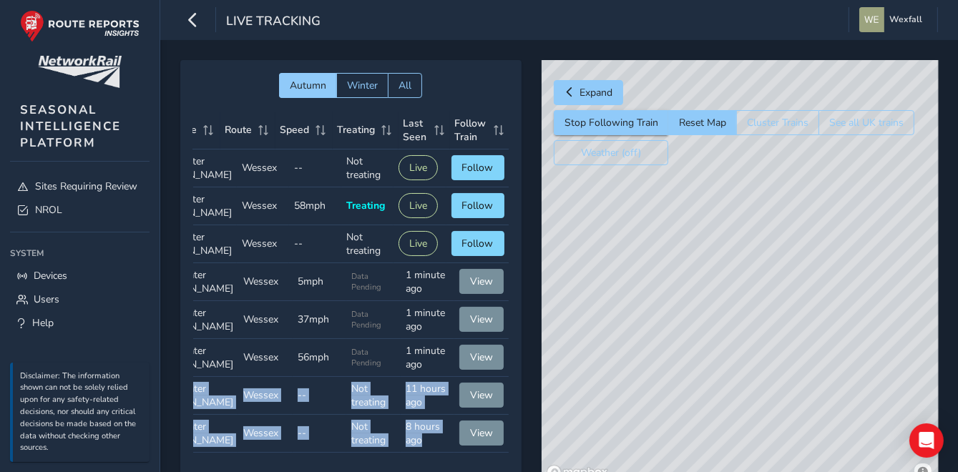
scroll to position [104, 102]
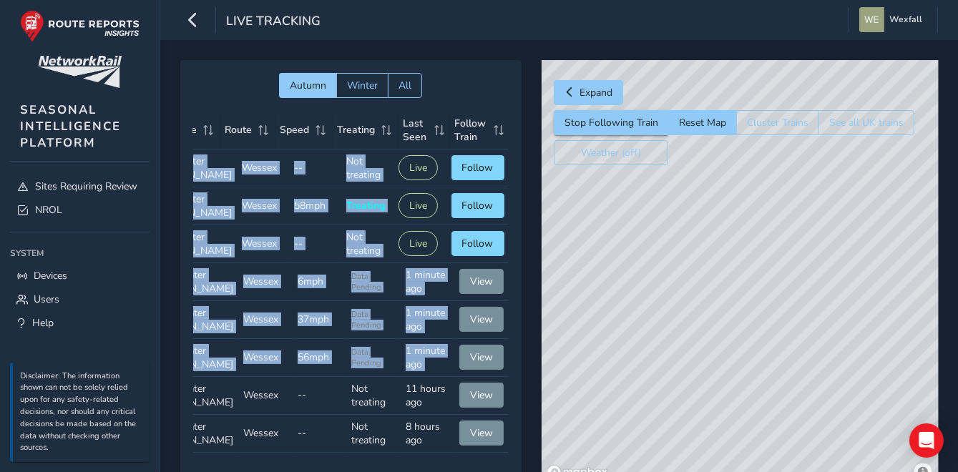
drag, startPoint x: 497, startPoint y: 454, endPoint x: 353, endPoint y: 461, distance: 144.7
click at [353, 453] on div "Headcode Type Route Speed Treating Last Seen Follow Train Headcode 3S85 Type MP…" at bounding box center [351, 282] width 316 height 341
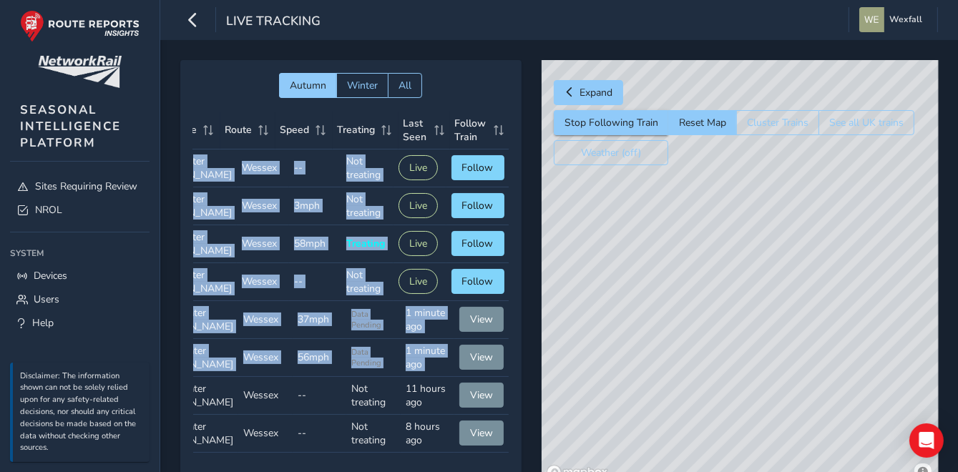
scroll to position [104, 0]
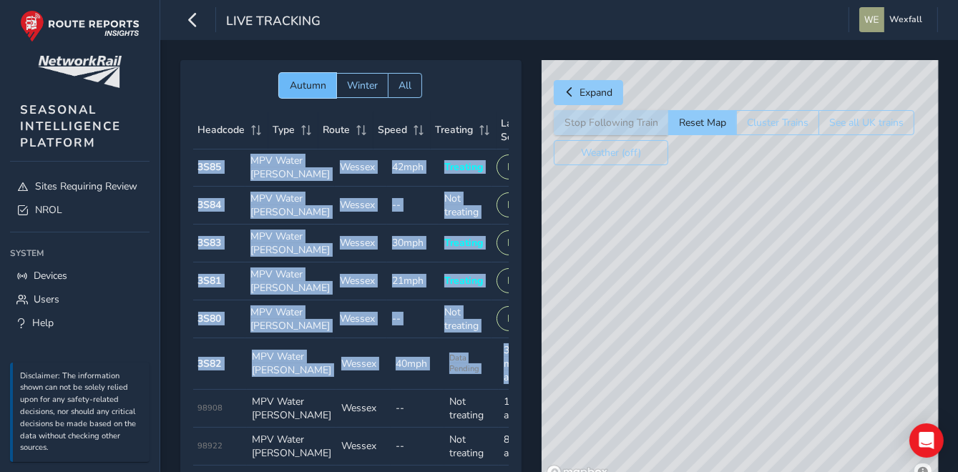
click at [296, 85] on span "Autumn" at bounding box center [308, 86] width 36 height 14
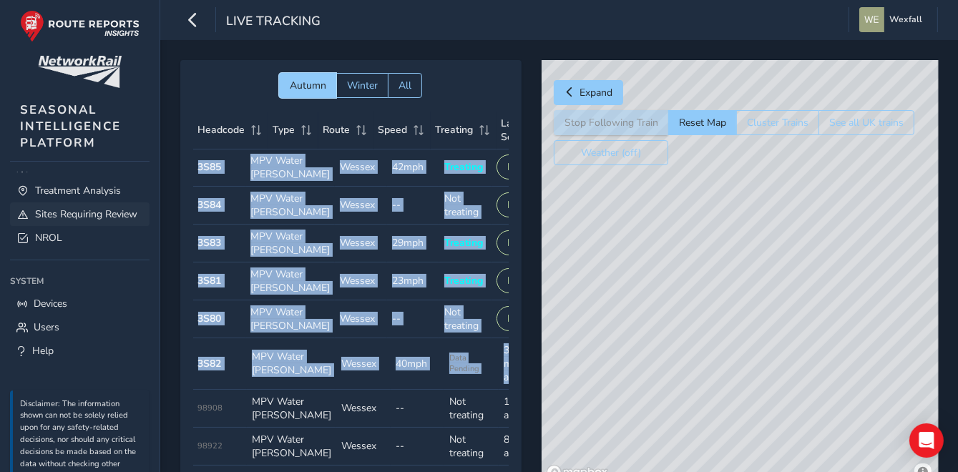
scroll to position [0, 0]
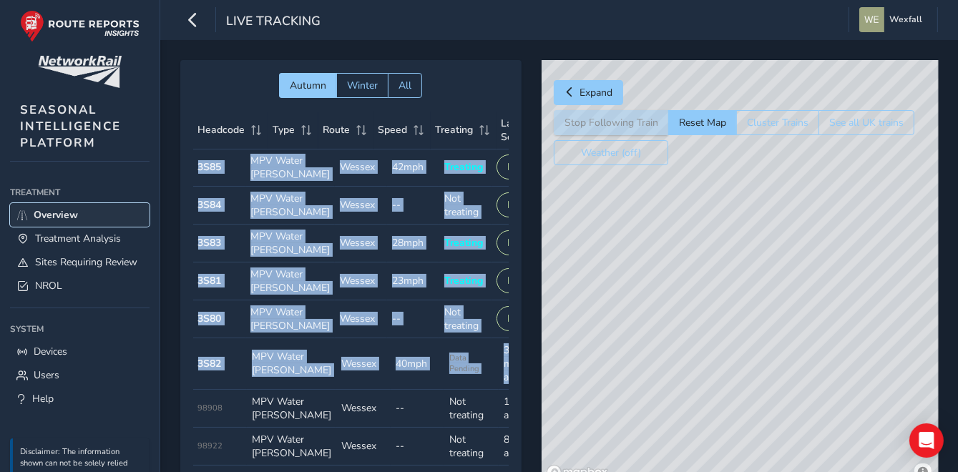
click at [71, 221] on span "Overview" at bounding box center [56, 215] width 44 height 14
click at [70, 221] on span "Overview" at bounding box center [56, 215] width 44 height 14
drag, startPoint x: 626, startPoint y: 333, endPoint x: 818, endPoint y: 438, distance: 218.3
click at [818, 438] on div "© Mapbox © OpenStreetMap Improve this map" at bounding box center [739, 272] width 397 height 425
drag, startPoint x: 776, startPoint y: 391, endPoint x: 780, endPoint y: 192, distance: 198.2
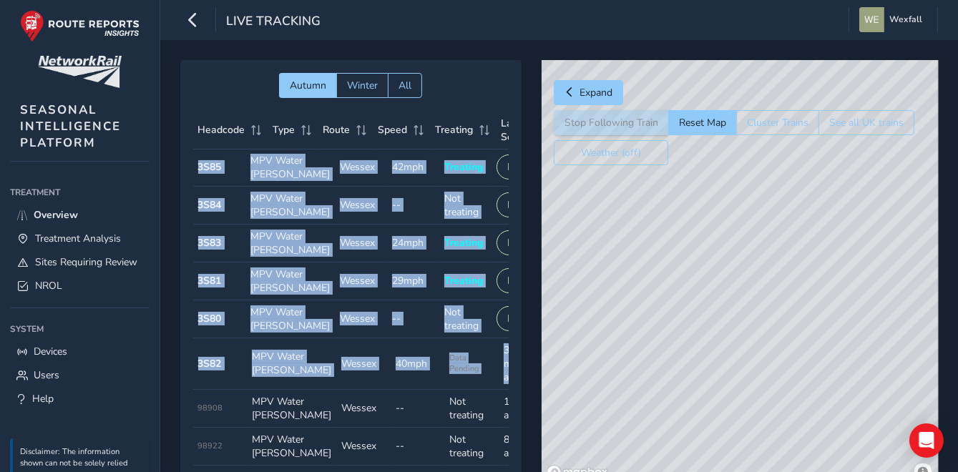
click at [780, 193] on div "© Mapbox © OpenStreetMap Improve this map" at bounding box center [739, 272] width 397 height 425
click at [589, 94] on span "Expand" at bounding box center [595, 93] width 33 height 14
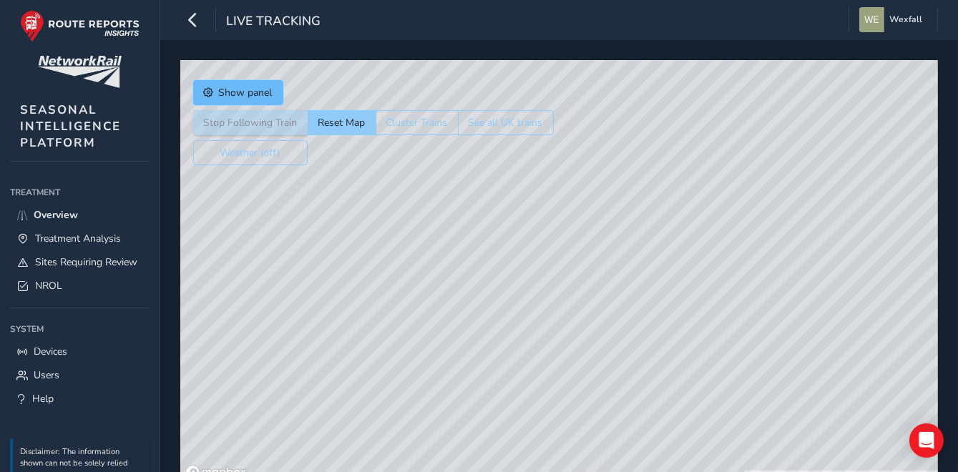
click at [243, 100] on button "Show panel" at bounding box center [238, 92] width 90 height 25
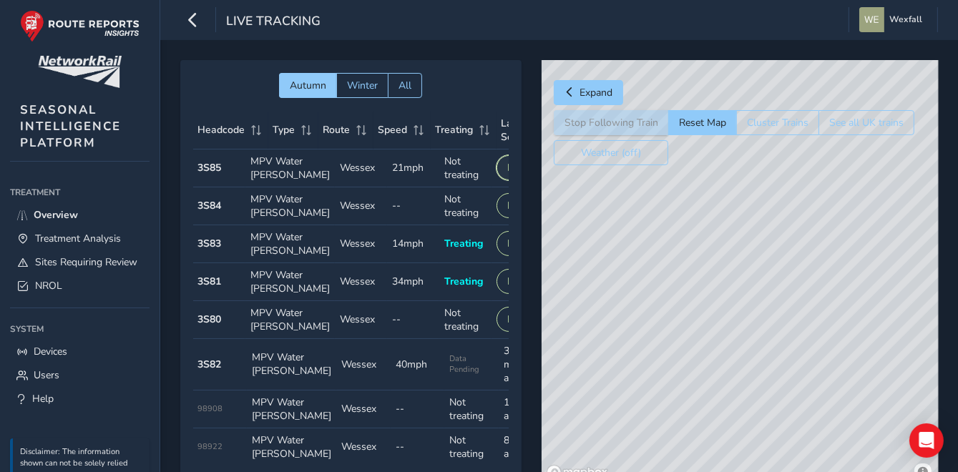
click at [496, 177] on button "Live" at bounding box center [515, 167] width 39 height 25
click at [191, 22] on icon "button" at bounding box center [192, 19] width 15 height 25
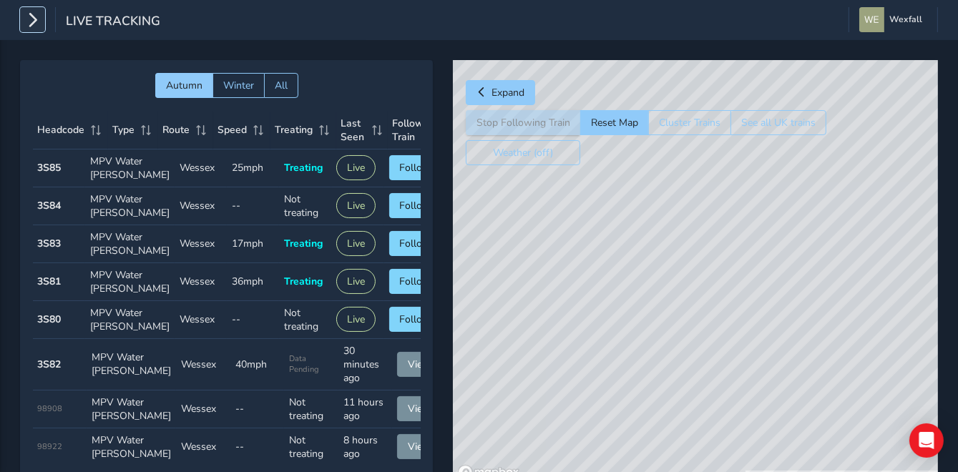
click at [35, 24] on icon "button" at bounding box center [32, 19] width 15 height 25
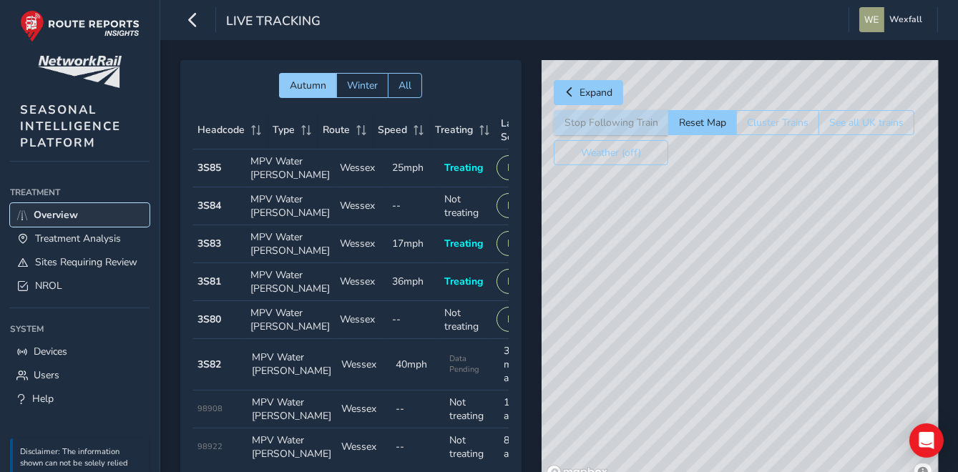
click at [77, 220] on span "Overview" at bounding box center [56, 215] width 44 height 14
click at [59, 236] on span "Treatment Analysis" at bounding box center [78, 239] width 86 height 14
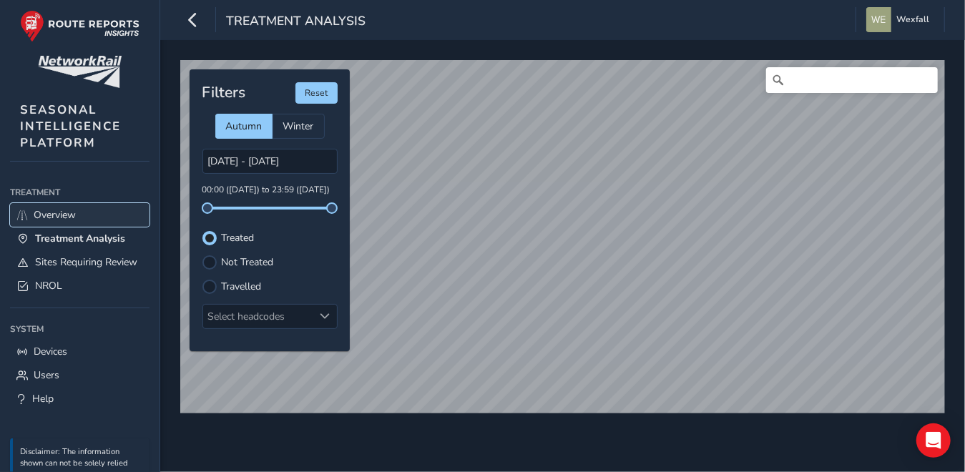
click at [48, 220] on span "Overview" at bounding box center [55, 215] width 42 height 14
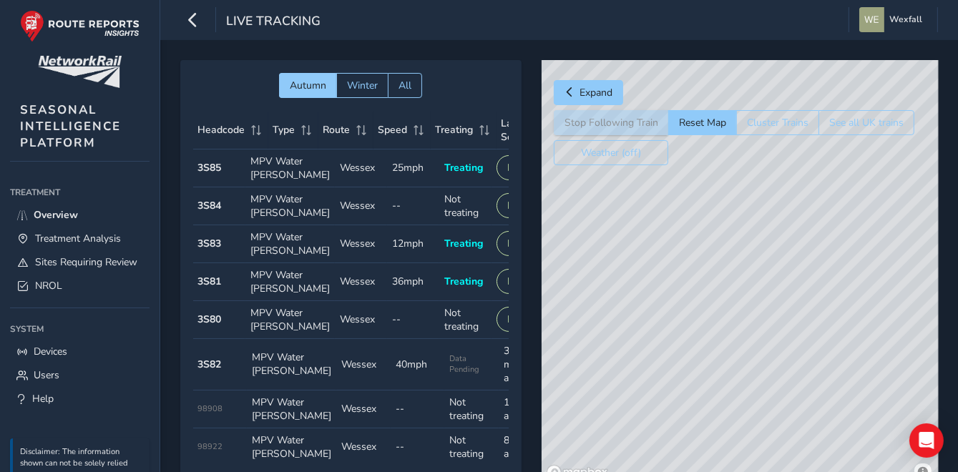
drag, startPoint x: 624, startPoint y: 356, endPoint x: 847, endPoint y: 107, distance: 333.8
click at [847, 107] on div "Expand Stop Following Train Reset Map Cluster Trains See all UK trains Weather …" at bounding box center [739, 272] width 396 height 425
drag, startPoint x: 724, startPoint y: 298, endPoint x: 764, endPoint y: 257, distance: 57.2
click at [764, 257] on div "© Mapbox © OpenStreetMap Improve this map" at bounding box center [739, 272] width 397 height 425
drag, startPoint x: 732, startPoint y: 363, endPoint x: 572, endPoint y: 209, distance: 221.6
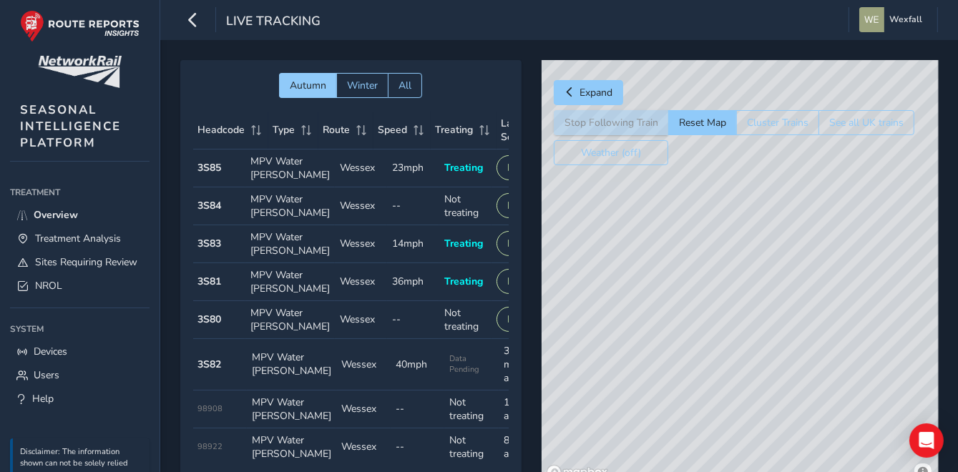
click at [568, 210] on div "© Mapbox © OpenStreetMap Improve this map" at bounding box center [739, 272] width 397 height 425
drag, startPoint x: 732, startPoint y: 358, endPoint x: 968, endPoint y: 496, distance: 272.8
click at [957, 471] on html "Live Tracking Wexfall Colour Scheme: Dark Dim Light Logout Autumn Winter All He…" at bounding box center [479, 236] width 958 height 472
drag, startPoint x: 809, startPoint y: 292, endPoint x: 803, endPoint y: 354, distance: 62.6
click at [803, 354] on div "© Mapbox © OpenStreetMap Improve this map" at bounding box center [739, 272] width 397 height 425
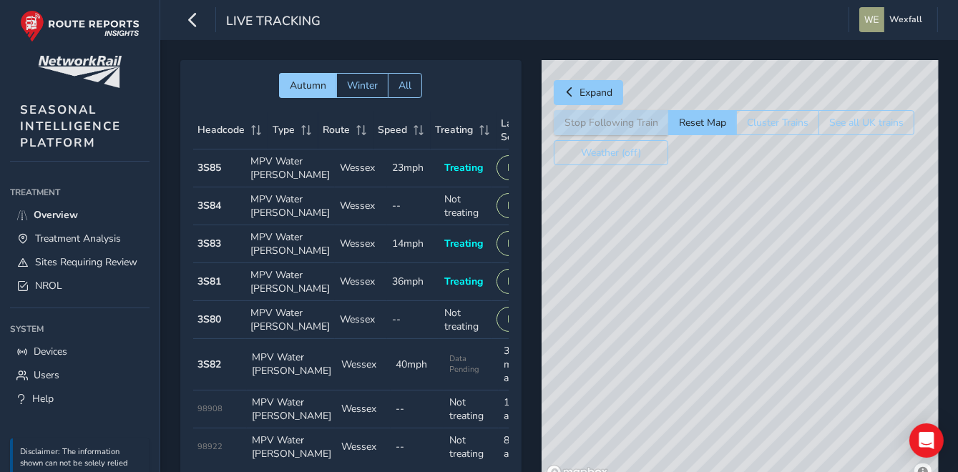
click at [780, 264] on div "© Mapbox © OpenStreetMap Improve this map" at bounding box center [739, 272] width 397 height 425
drag, startPoint x: 683, startPoint y: 310, endPoint x: 976, endPoint y: 398, distance: 305.5
click at [957, 398] on html "Live Tracking Wexfall Colour Scheme: Dark Dim Light Logout Autumn Winter All He…" at bounding box center [479, 236] width 958 height 472
drag, startPoint x: 696, startPoint y: 352, endPoint x: 911, endPoint y: 381, distance: 216.5
click at [911, 381] on div "© Mapbox © OpenStreetMap Improve this map" at bounding box center [739, 272] width 397 height 425
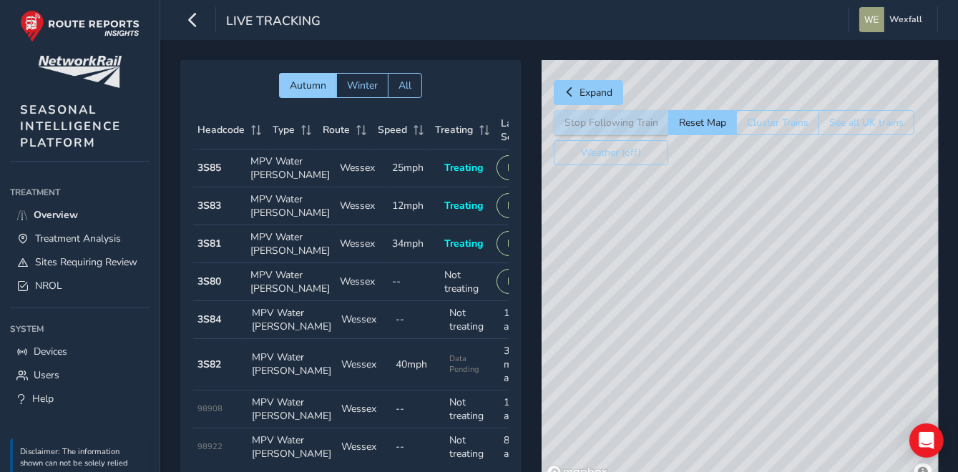
drag, startPoint x: 793, startPoint y: 328, endPoint x: 890, endPoint y: 371, distance: 106.3
click at [890, 371] on div "© Mapbox © OpenStreetMap Improve this map" at bounding box center [739, 272] width 397 height 425
drag, startPoint x: 759, startPoint y: 298, endPoint x: 772, endPoint y: 303, distance: 14.5
click at [772, 303] on div "© Mapbox © OpenStreetMap Improve this map" at bounding box center [739, 272] width 397 height 425
click at [655, 302] on div "© Mapbox © OpenStreetMap Improve this map" at bounding box center [739, 272] width 397 height 425
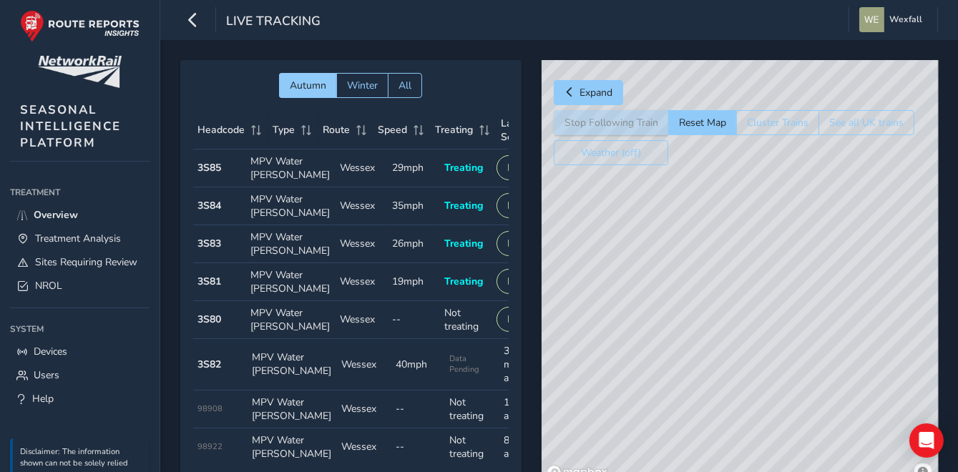
drag, startPoint x: 730, startPoint y: 390, endPoint x: 634, endPoint y: 160, distance: 249.2
click at [634, 160] on div "Expand Stop Following Train Reset Map Cluster Trains See all UK trains Weather …" at bounding box center [739, 272] width 396 height 425
drag, startPoint x: 697, startPoint y: 288, endPoint x: 688, endPoint y: 164, distance: 124.0
click at [688, 164] on div "© Mapbox © OpenStreetMap Improve this map © Maxar" at bounding box center [739, 272] width 397 height 425
click at [667, 265] on div "© Mapbox © OpenStreetMap Improve this map © Maxar" at bounding box center [739, 272] width 397 height 425
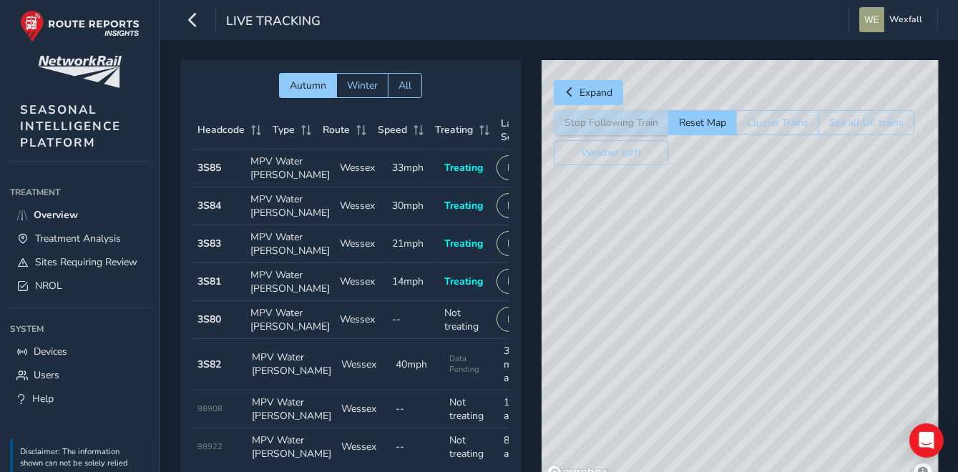
drag, startPoint x: 642, startPoint y: 336, endPoint x: 599, endPoint y: 465, distance: 135.7
click at [599, 465] on div "© Mapbox © OpenStreetMap Improve this map © Maxar" at bounding box center [739, 272] width 397 height 425
drag, startPoint x: 615, startPoint y: 389, endPoint x: 672, endPoint y: 167, distance: 229.5
click at [672, 167] on div "© Mapbox © OpenStreetMap Improve this map" at bounding box center [739, 272] width 397 height 425
drag, startPoint x: 641, startPoint y: 337, endPoint x: 767, endPoint y: 190, distance: 193.8
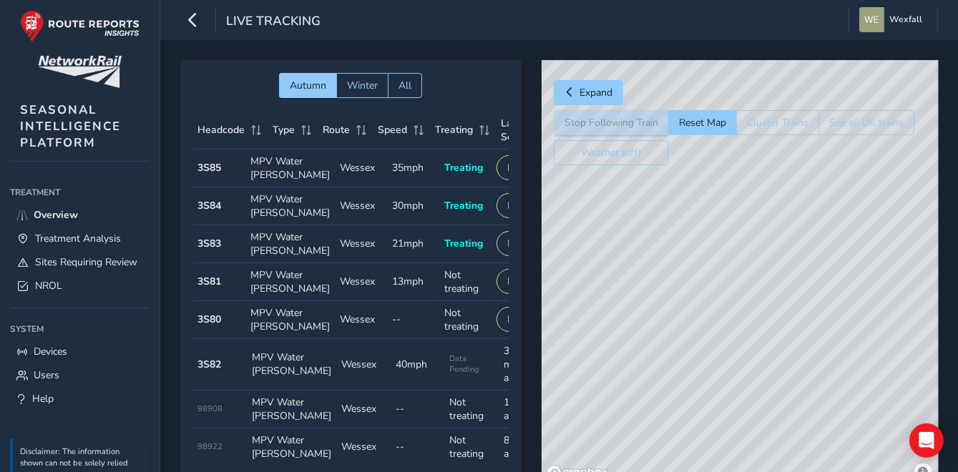
click at [767, 190] on div "© Mapbox © OpenStreetMap Improve this map" at bounding box center [739, 272] width 397 height 425
drag, startPoint x: 688, startPoint y: 270, endPoint x: 755, endPoint y: 175, distance: 116.5
click at [755, 175] on div "© Mapbox © OpenStreetMap Improve this map" at bounding box center [739, 272] width 397 height 425
drag, startPoint x: 671, startPoint y: 278, endPoint x: 724, endPoint y: 166, distance: 123.5
click at [724, 166] on div "© Mapbox © OpenStreetMap Improve this map" at bounding box center [739, 272] width 397 height 425
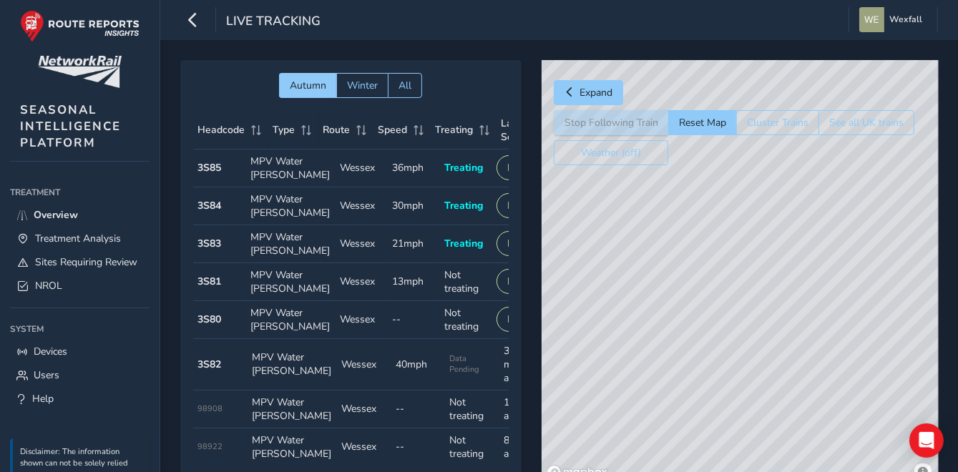
drag, startPoint x: 707, startPoint y: 239, endPoint x: 720, endPoint y: 208, distance: 33.3
click at [720, 208] on div "© Mapbox © OpenStreetMap Improve this map" at bounding box center [739, 272] width 397 height 425
drag, startPoint x: 695, startPoint y: 267, endPoint x: 757, endPoint y: 165, distance: 119.7
click at [757, 166] on div "© Mapbox © OpenStreetMap Improve this map" at bounding box center [739, 272] width 397 height 425
drag, startPoint x: 668, startPoint y: 258, endPoint x: 708, endPoint y: 240, distance: 44.2
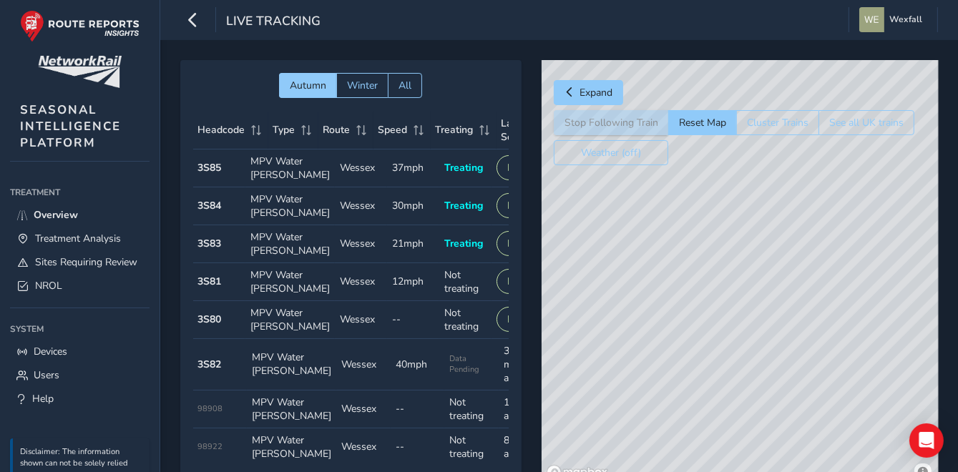
click at [759, 246] on div "© Mapbox © OpenStreetMap Improve this map" at bounding box center [739, 272] width 397 height 425
drag, startPoint x: 609, startPoint y: 245, endPoint x: 732, endPoint y: 293, distance: 132.0
click at [732, 293] on div "© Mapbox © OpenStreetMap Improve this map" at bounding box center [739, 272] width 397 height 425
drag, startPoint x: 683, startPoint y: 274, endPoint x: 758, endPoint y: 284, distance: 75.8
click at [758, 284] on div "© Mapbox © OpenStreetMap Improve this map" at bounding box center [739, 272] width 397 height 425
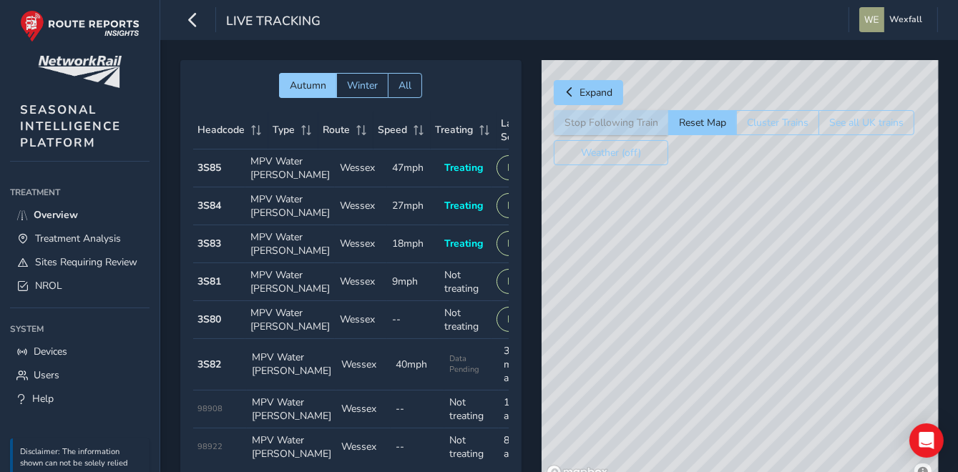
drag, startPoint x: 582, startPoint y: 336, endPoint x: 740, endPoint y: 364, distance: 160.5
click at [740, 364] on div "© Mapbox © OpenStreetMap Improve this map" at bounding box center [739, 272] width 397 height 425
click at [697, 252] on div "© Mapbox © OpenStreetMap Improve this map" at bounding box center [739, 272] width 397 height 425
drag, startPoint x: 727, startPoint y: 322, endPoint x: 668, endPoint y: 295, distance: 65.3
click at [668, 295] on div "© Mapbox © OpenStreetMap Improve this map © Maxar" at bounding box center [739, 272] width 397 height 425
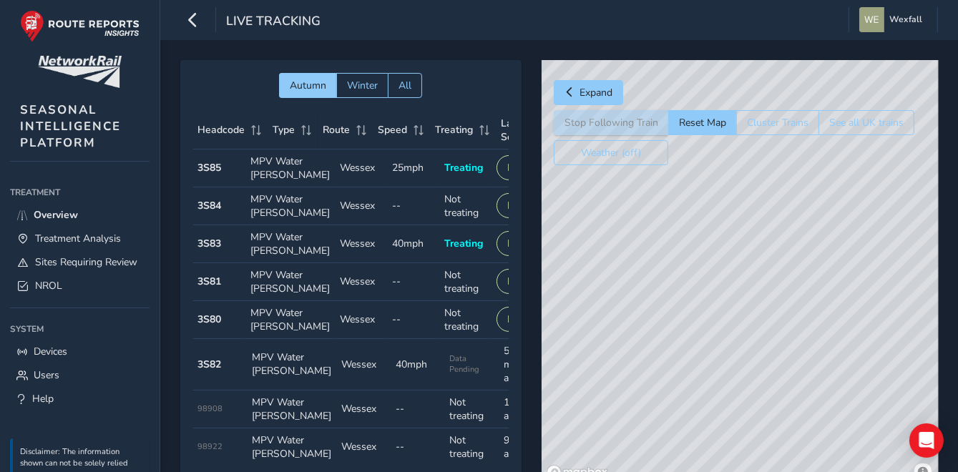
drag, startPoint x: 632, startPoint y: 377, endPoint x: 804, endPoint y: 318, distance: 181.4
click at [804, 318] on div "© Mapbox © OpenStreetMap Improve this map" at bounding box center [739, 272] width 397 height 425
drag, startPoint x: 767, startPoint y: 423, endPoint x: 657, endPoint y: 333, distance: 141.3
click at [657, 333] on div "© Mapbox © OpenStreetMap Improve this map" at bounding box center [739, 272] width 397 height 425
drag, startPoint x: 766, startPoint y: 403, endPoint x: 566, endPoint y: 288, distance: 230.0
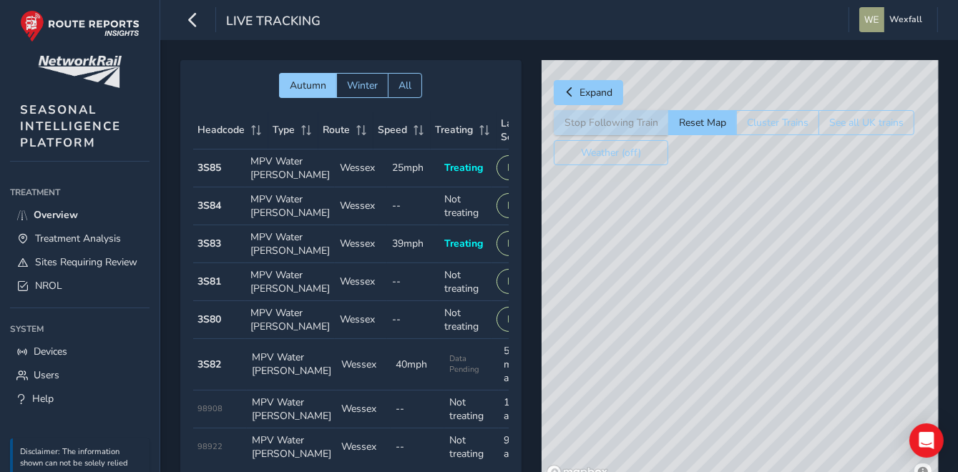
click at [566, 288] on div "© Mapbox © OpenStreetMap Improve this map" at bounding box center [739, 272] width 397 height 425
drag, startPoint x: 709, startPoint y: 399, endPoint x: 757, endPoint y: 436, distance: 60.7
click at [757, 436] on div "© Mapbox © OpenStreetMap Improve this map" at bounding box center [739, 272] width 397 height 425
drag, startPoint x: 669, startPoint y: 363, endPoint x: 714, endPoint y: 411, distance: 65.3
click at [714, 411] on div "© Mapbox © OpenStreetMap Improve this map" at bounding box center [739, 272] width 397 height 425
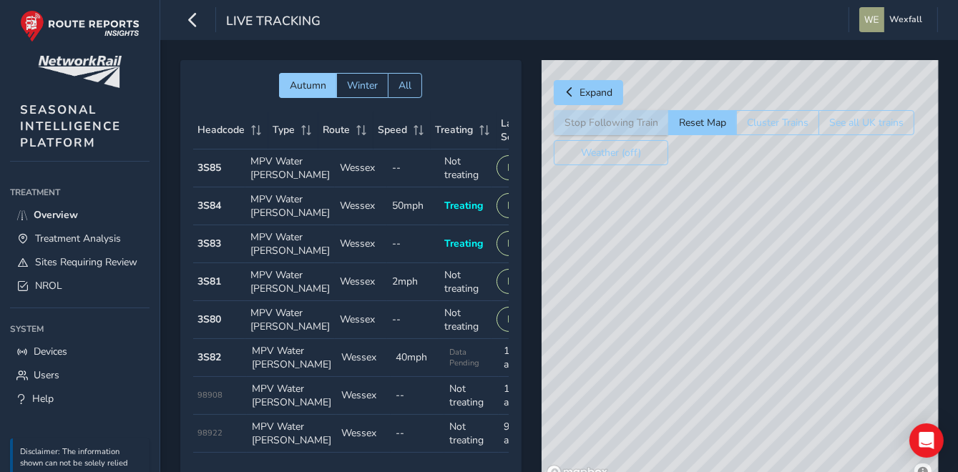
click at [723, 448] on div "© Mapbox © OpenStreetMap Improve this map" at bounding box center [739, 272] width 397 height 425
drag, startPoint x: 809, startPoint y: 383, endPoint x: 704, endPoint y: 348, distance: 110.8
click at [704, 348] on div "© Mapbox © OpenStreetMap Improve this map" at bounding box center [739, 272] width 397 height 425
click at [750, 310] on div "© Mapbox © OpenStreetMap Improve this map" at bounding box center [739, 272] width 397 height 425
drag, startPoint x: 639, startPoint y: 298, endPoint x: 700, endPoint y: 288, distance: 61.5
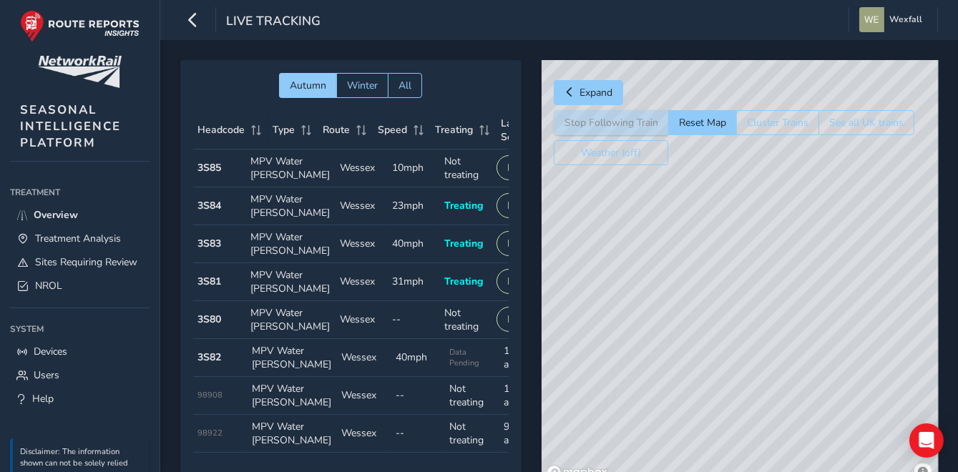
click at [700, 288] on div "© Mapbox © OpenStreetMap Improve this map" at bounding box center [739, 272] width 397 height 425
drag, startPoint x: 664, startPoint y: 248, endPoint x: 840, endPoint y: 496, distance: 303.2
click at [840, 471] on html "Live Tracking Wexfall Colour Scheme: Dark Dim Light Logout Autumn Winter All He…" at bounding box center [479, 236] width 958 height 472
drag, startPoint x: 735, startPoint y: 317, endPoint x: 916, endPoint y: 496, distance: 254.9
click at [916, 471] on html "Live Tracking Wexfall Colour Scheme: Dark Dim Light Logout Autumn Winter All He…" at bounding box center [479, 236] width 958 height 472
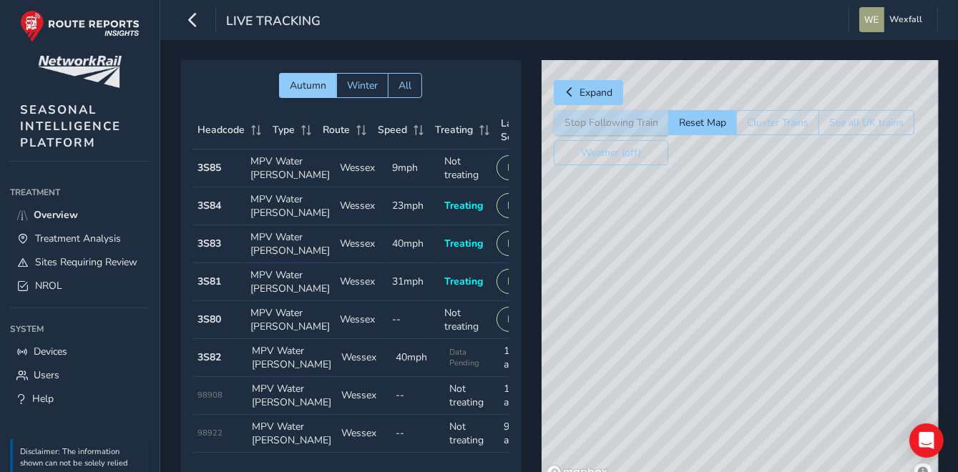
drag, startPoint x: 725, startPoint y: 318, endPoint x: 881, endPoint y: 496, distance: 236.7
click at [881, 471] on html "Live Tracking Wexfall Colour Scheme: Dark Dim Light Logout Autumn Winter All He…" at bounding box center [479, 236] width 958 height 472
drag, startPoint x: 704, startPoint y: 268, endPoint x: 755, endPoint y: 476, distance: 215.1
click at [755, 471] on html "Live Tracking Wexfall Colour Scheme: Dark Dim Light Logout Autumn Winter All He…" at bounding box center [479, 236] width 958 height 472
drag, startPoint x: 660, startPoint y: 300, endPoint x: 715, endPoint y: 453, distance: 162.4
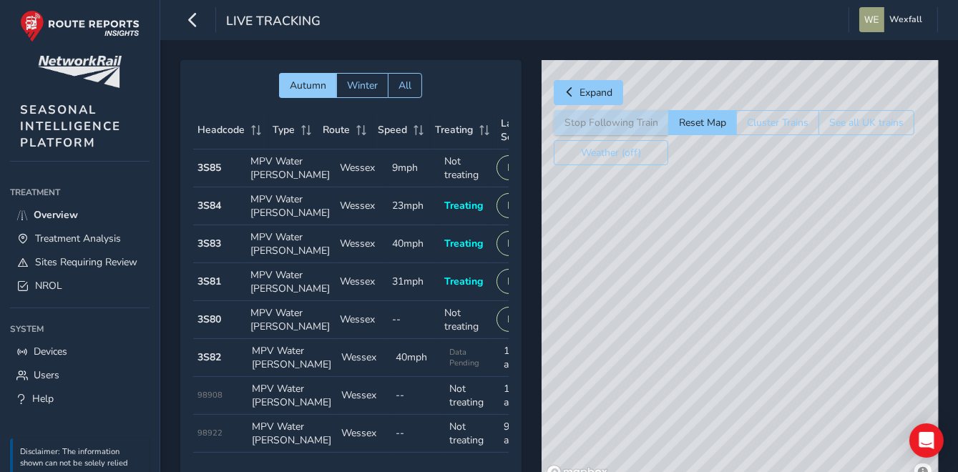
click at [715, 453] on div "© Mapbox © OpenStreetMap Improve this map" at bounding box center [739, 272] width 397 height 425
drag, startPoint x: 727, startPoint y: 361, endPoint x: 722, endPoint y: 450, distance: 88.8
click at [722, 453] on div "© Mapbox © OpenStreetMap Improve this map" at bounding box center [739, 272] width 397 height 425
drag, startPoint x: 639, startPoint y: 363, endPoint x: 920, endPoint y: 424, distance: 287.6
click at [920, 424] on body "Live Tracking Wexfall Colour Scheme: Dark Dim Light Logout Autumn Winter All He…" at bounding box center [479, 262] width 958 height 525
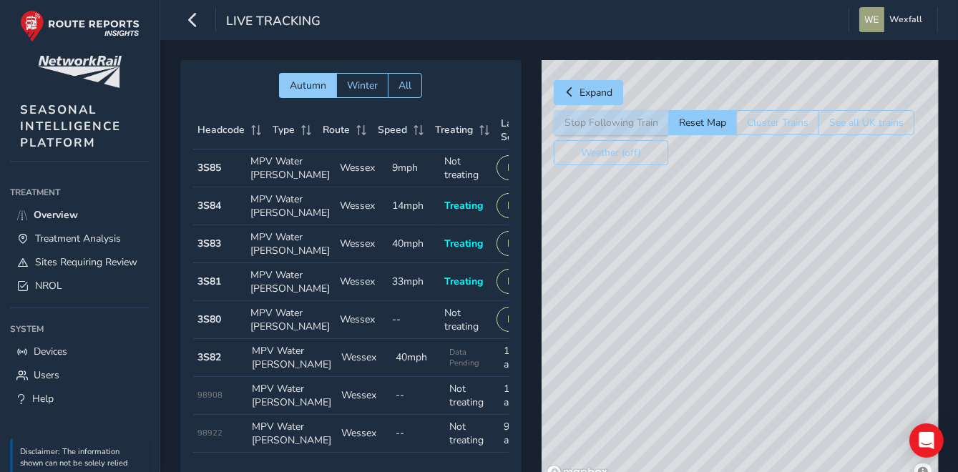
drag, startPoint x: 588, startPoint y: 260, endPoint x: 883, endPoint y: 360, distance: 311.2
click at [883, 360] on div "© Mapbox © OpenStreetMap Improve this map" at bounding box center [739, 272] width 397 height 425
drag, startPoint x: 602, startPoint y: 300, endPoint x: 752, endPoint y: 335, distance: 154.2
click at [752, 335] on div "© Mapbox © OpenStreetMap Improve this map" at bounding box center [739, 272] width 397 height 425
